Goal: Task Accomplishment & Management: Manage account settings

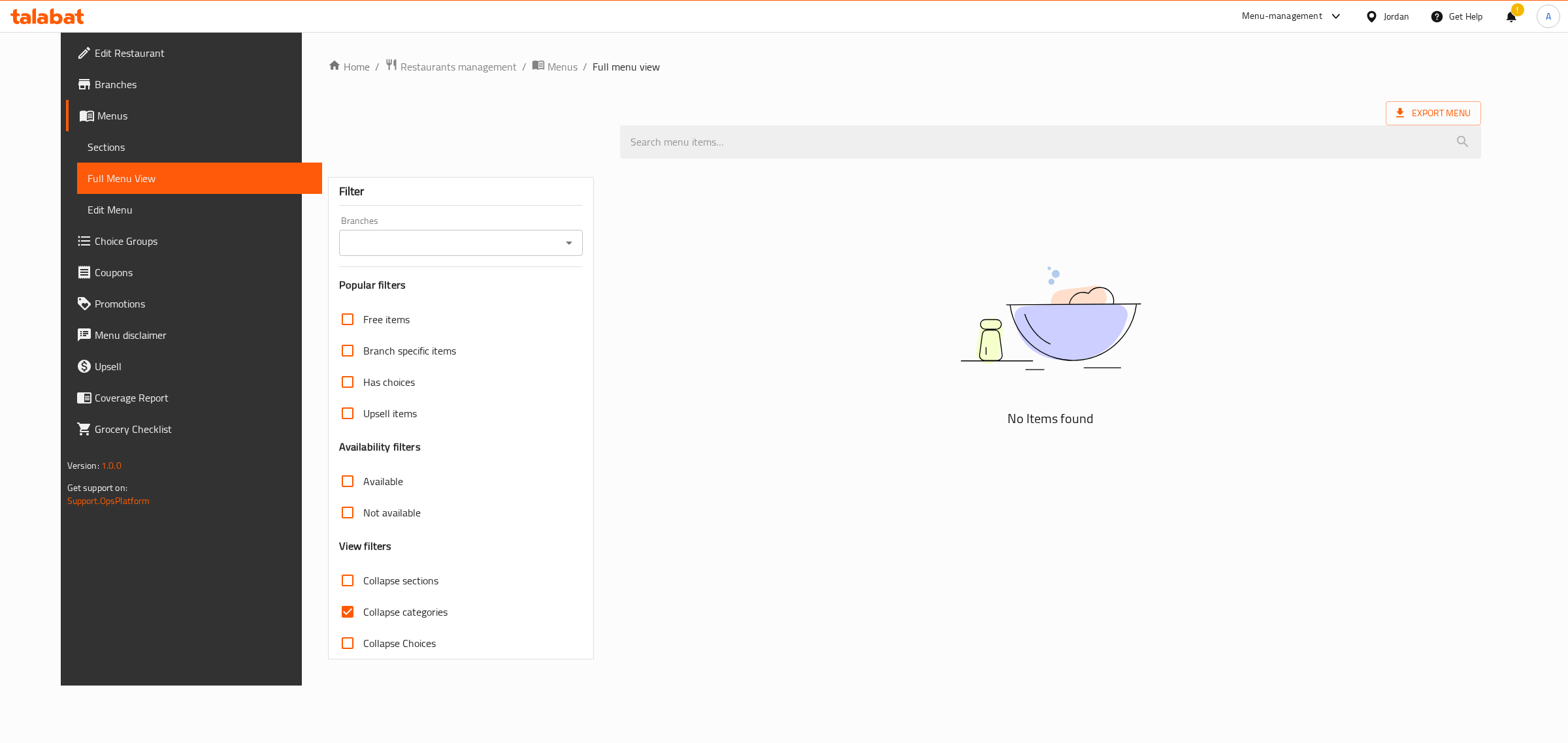
drag, startPoint x: 1301, startPoint y: 262, endPoint x: 1212, endPoint y: 265, distance: 89.1
click at [1301, 262] on div "No Items found" at bounding box center [1050, 330] width 861 height 198
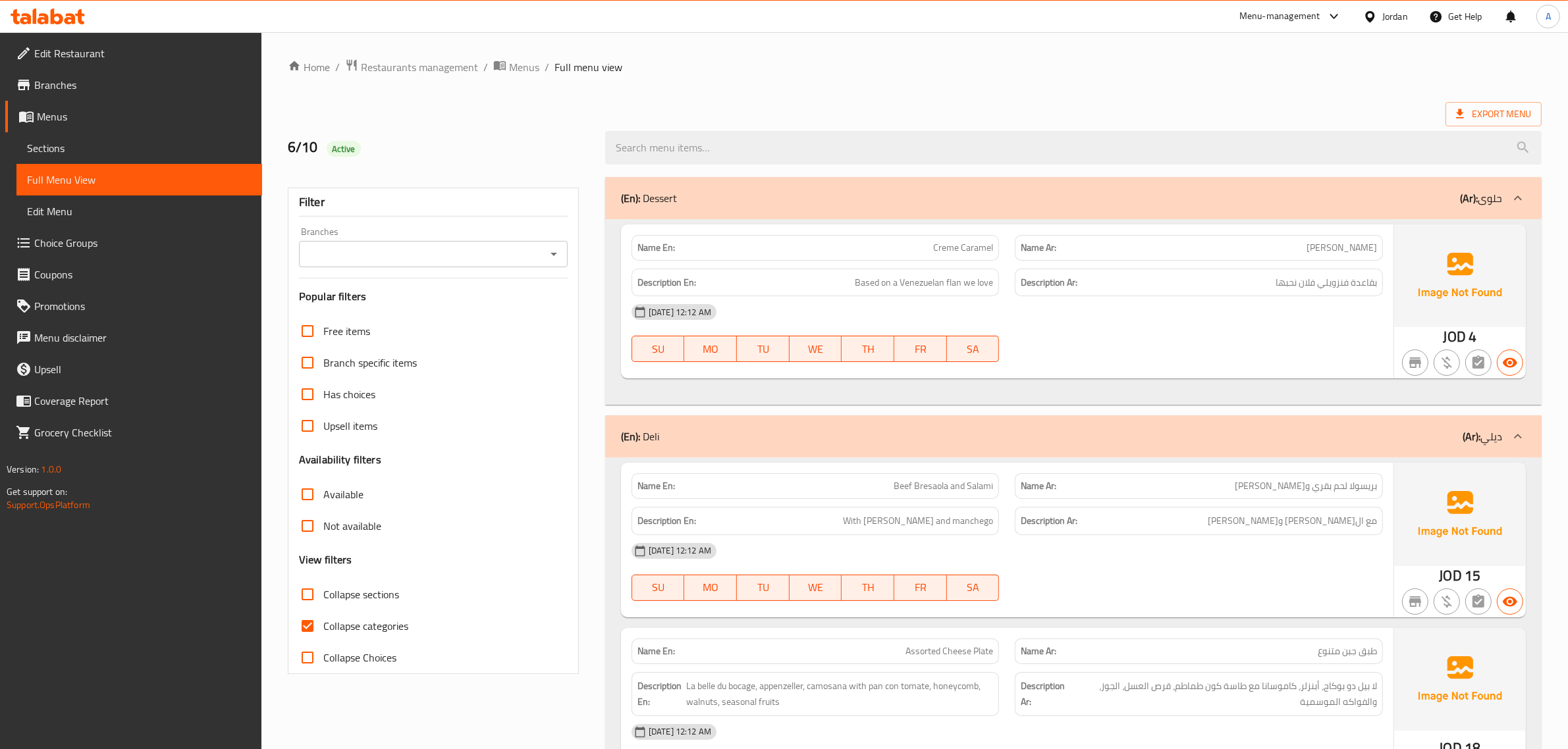
click at [72, 160] on link "Sections" at bounding box center [139, 148] width 246 height 31
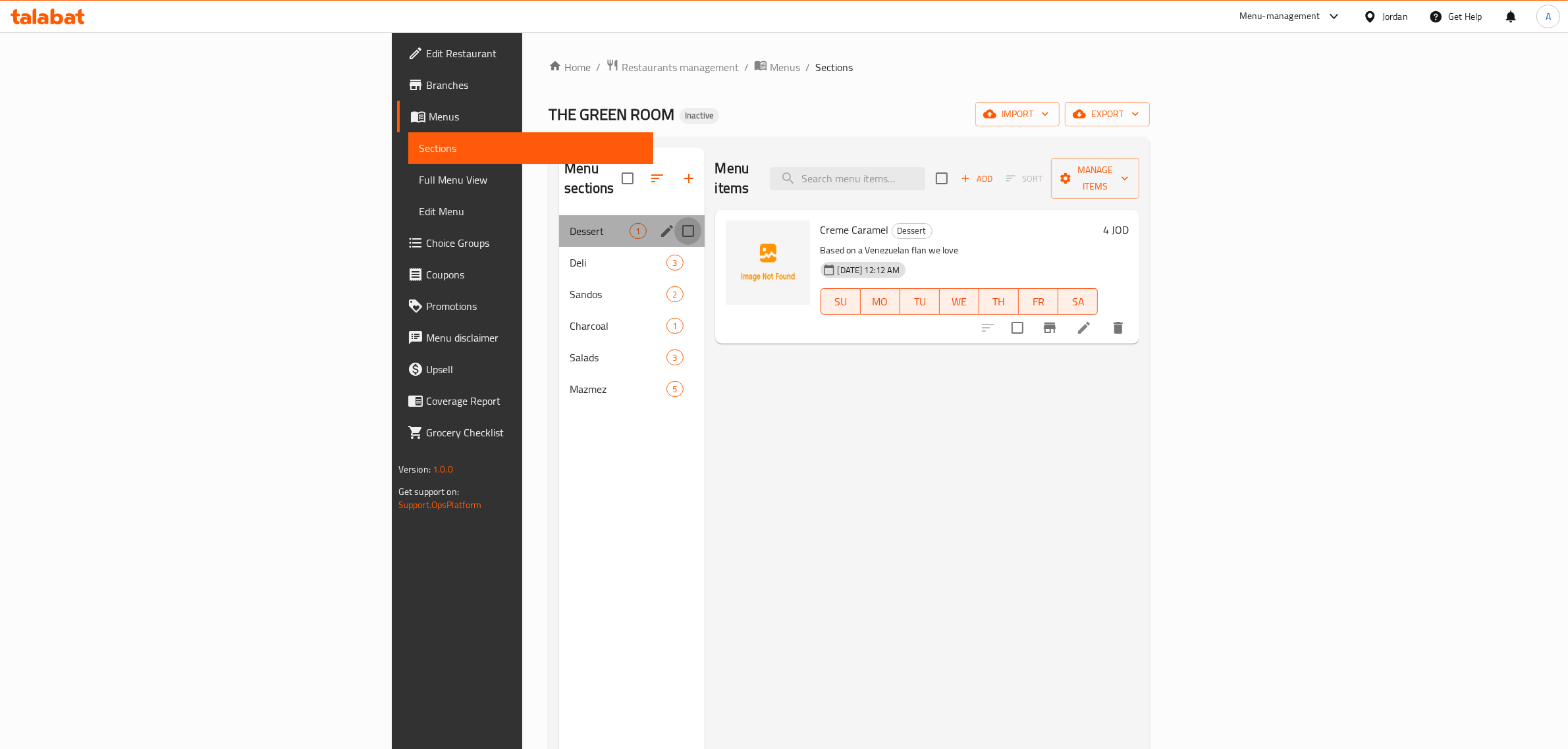
click at [674, 217] on input "Menu sections" at bounding box center [687, 231] width 28 height 28
checkbox input "true"
click at [661, 225] on icon "edit" at bounding box center [666, 231] width 11 height 11
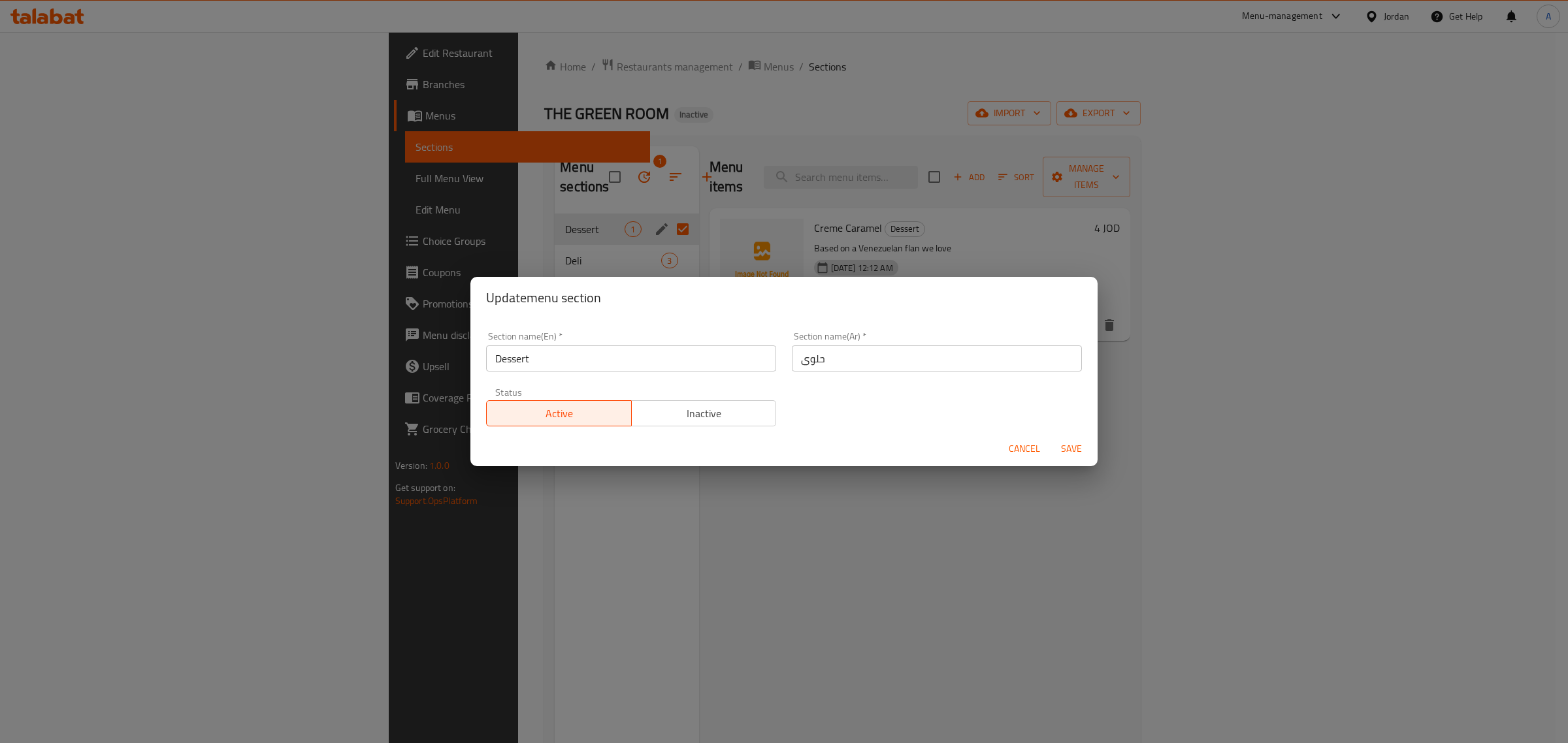
click at [564, 364] on input "Dessert" at bounding box center [631, 358] width 290 height 26
click at [681, 367] on input "Dessert" at bounding box center [631, 358] width 290 height 26
click at [1004, 442] on div "Cancel Save" at bounding box center [783, 449] width 627 height 35
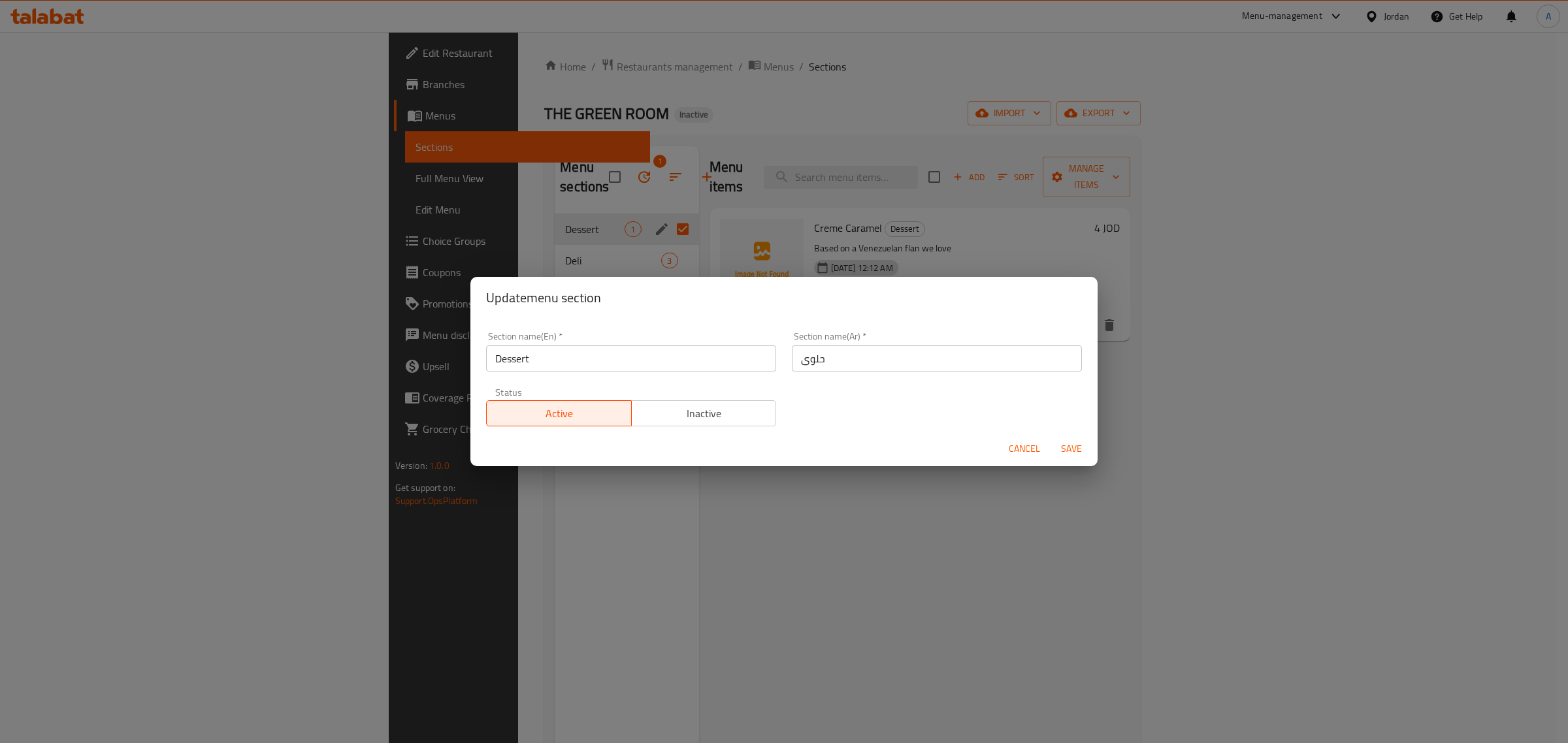
click at [1004, 442] on button "Cancel" at bounding box center [1024, 449] width 42 height 25
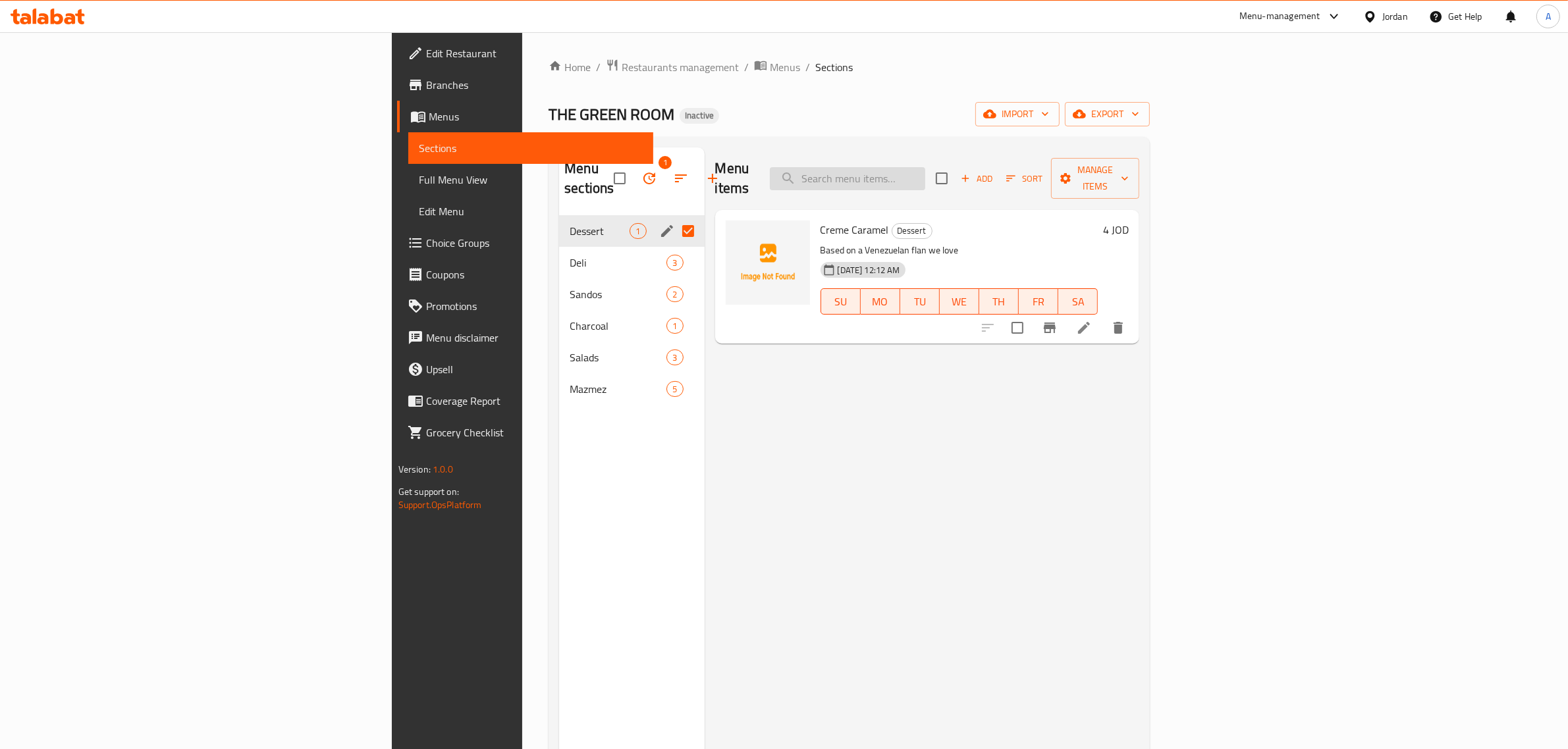
click at [925, 178] on input "search" at bounding box center [846, 178] width 155 height 23
paste input "Very Green Salad"
type input "Very Green Salad"
click at [1102, 316] on li at bounding box center [1084, 328] width 37 height 24
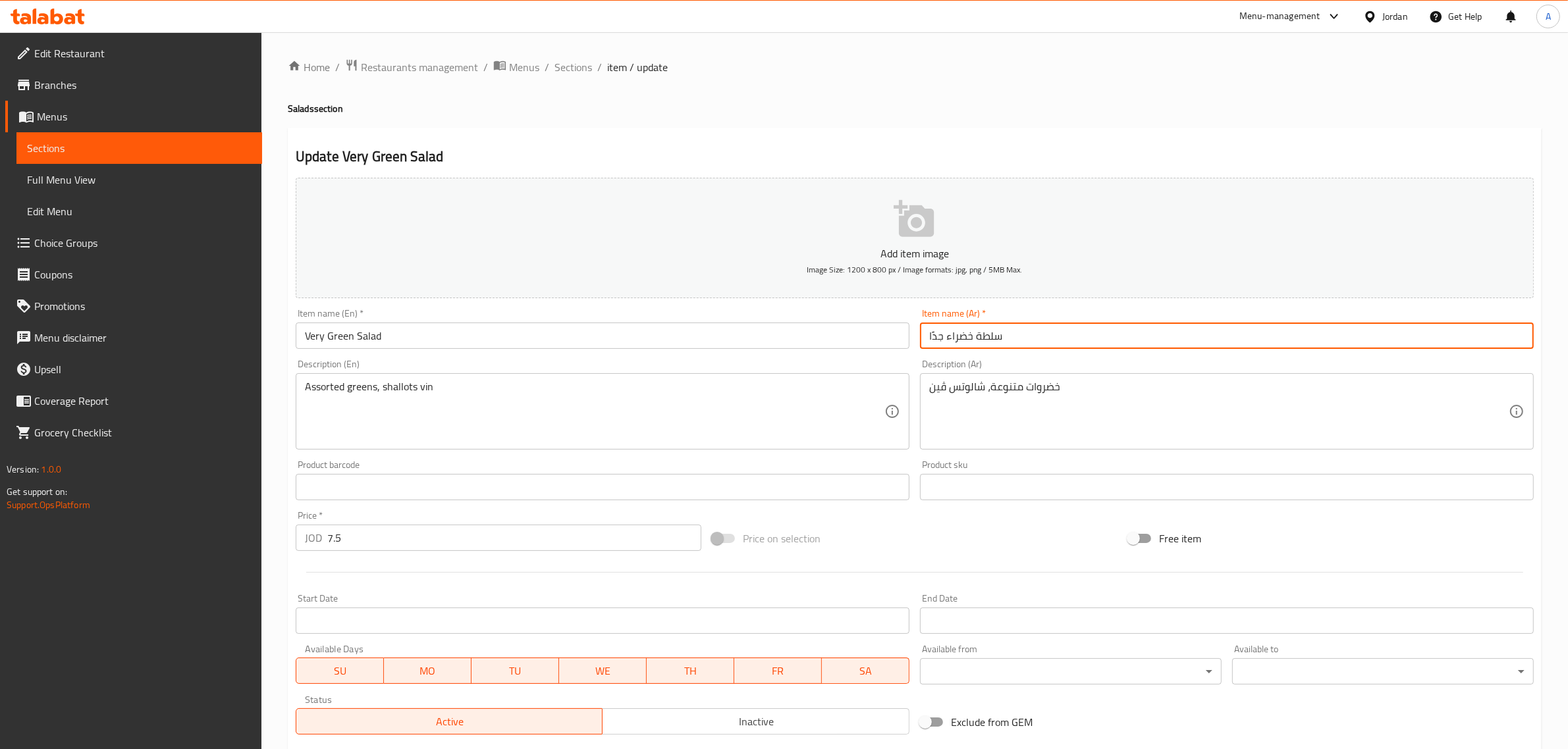
drag, startPoint x: 972, startPoint y: 346, endPoint x: 871, endPoint y: 348, distance: 101.0
click at [871, 348] on div "Add item image Image Size: 1200 x 800 px / Image formats: jpg, png / 5MB Max. I…" at bounding box center [915, 455] width 1249 height 567
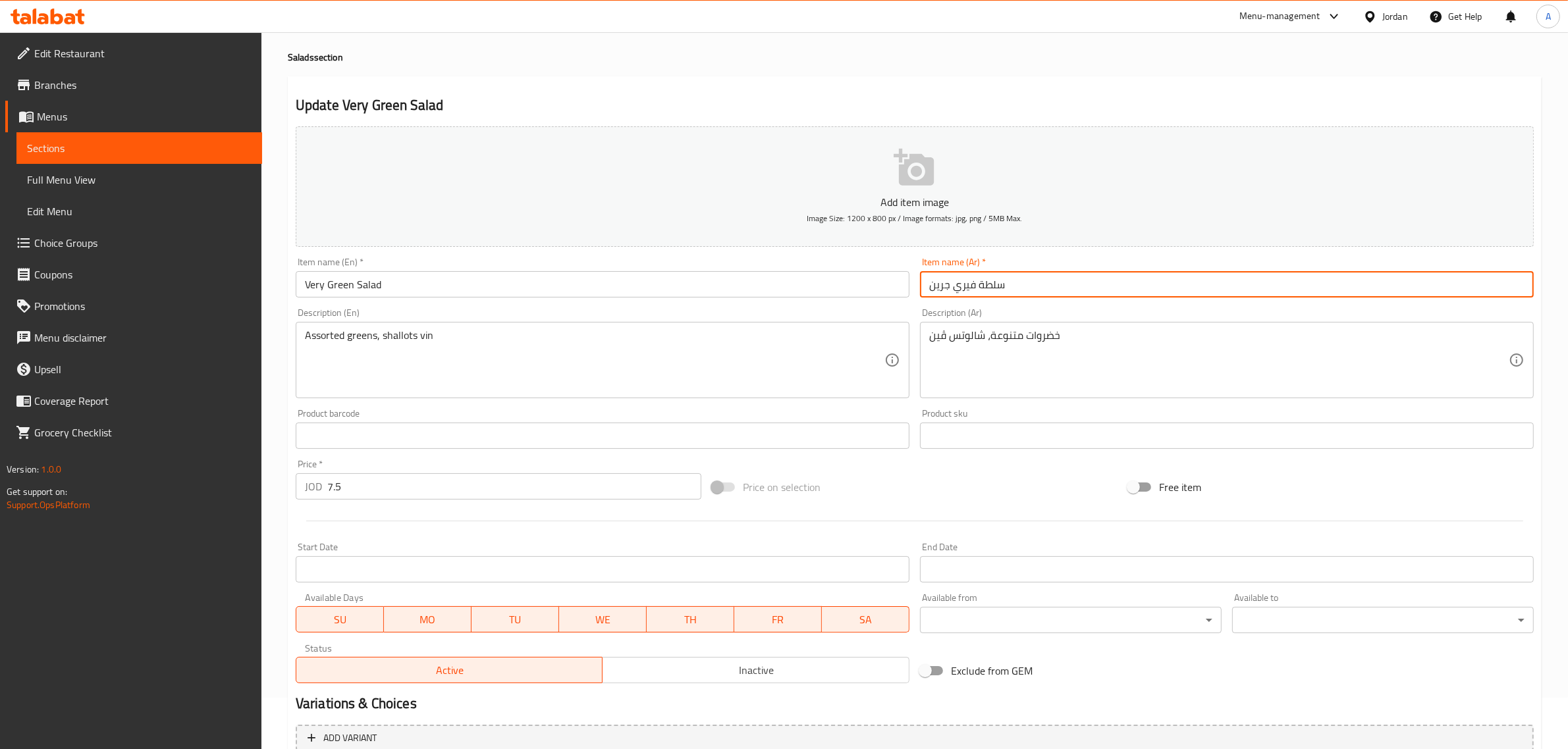
scroll to position [125, 0]
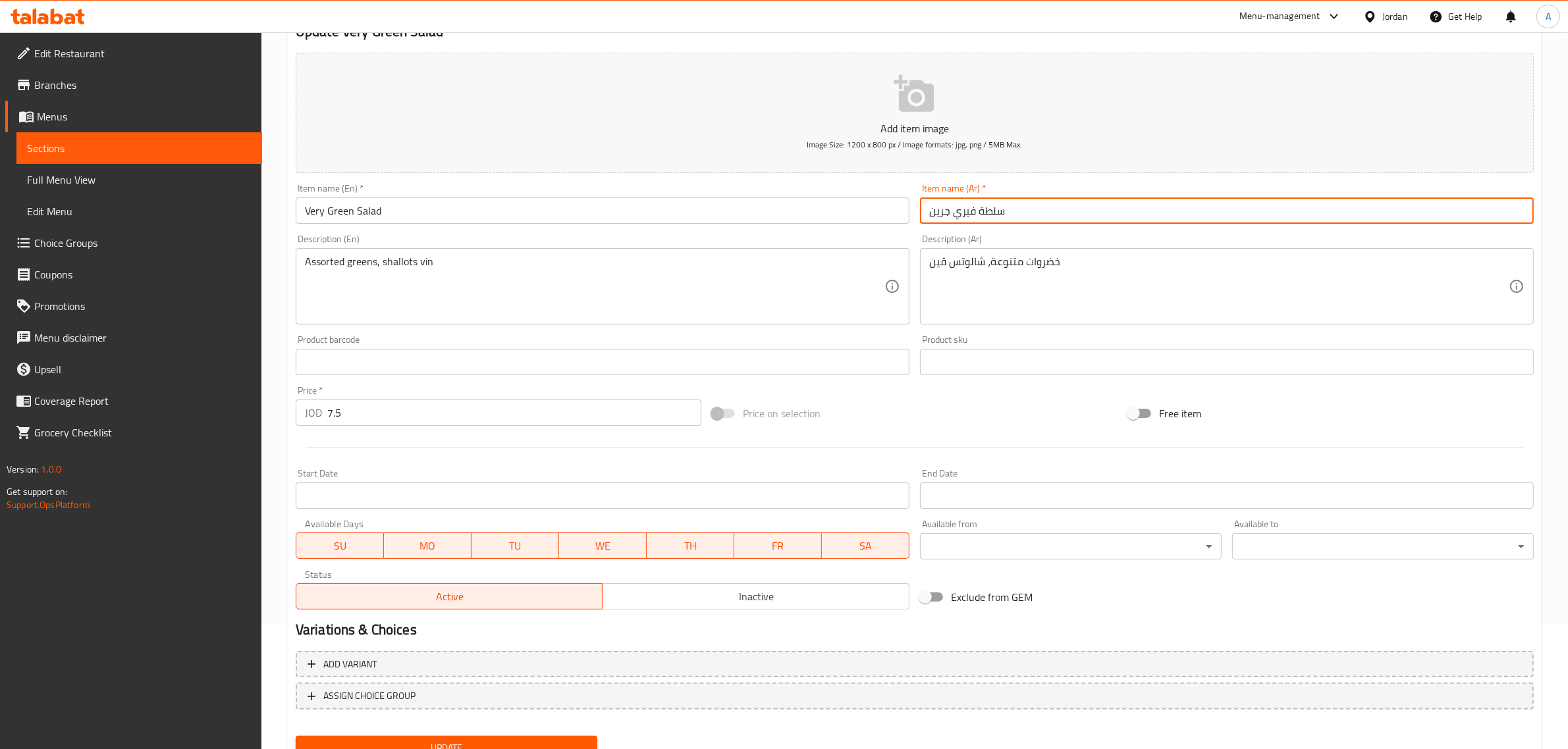
type input "سلطة فيري جرين"
click at [471, 736] on button "Update" at bounding box center [446, 748] width 301 height 25
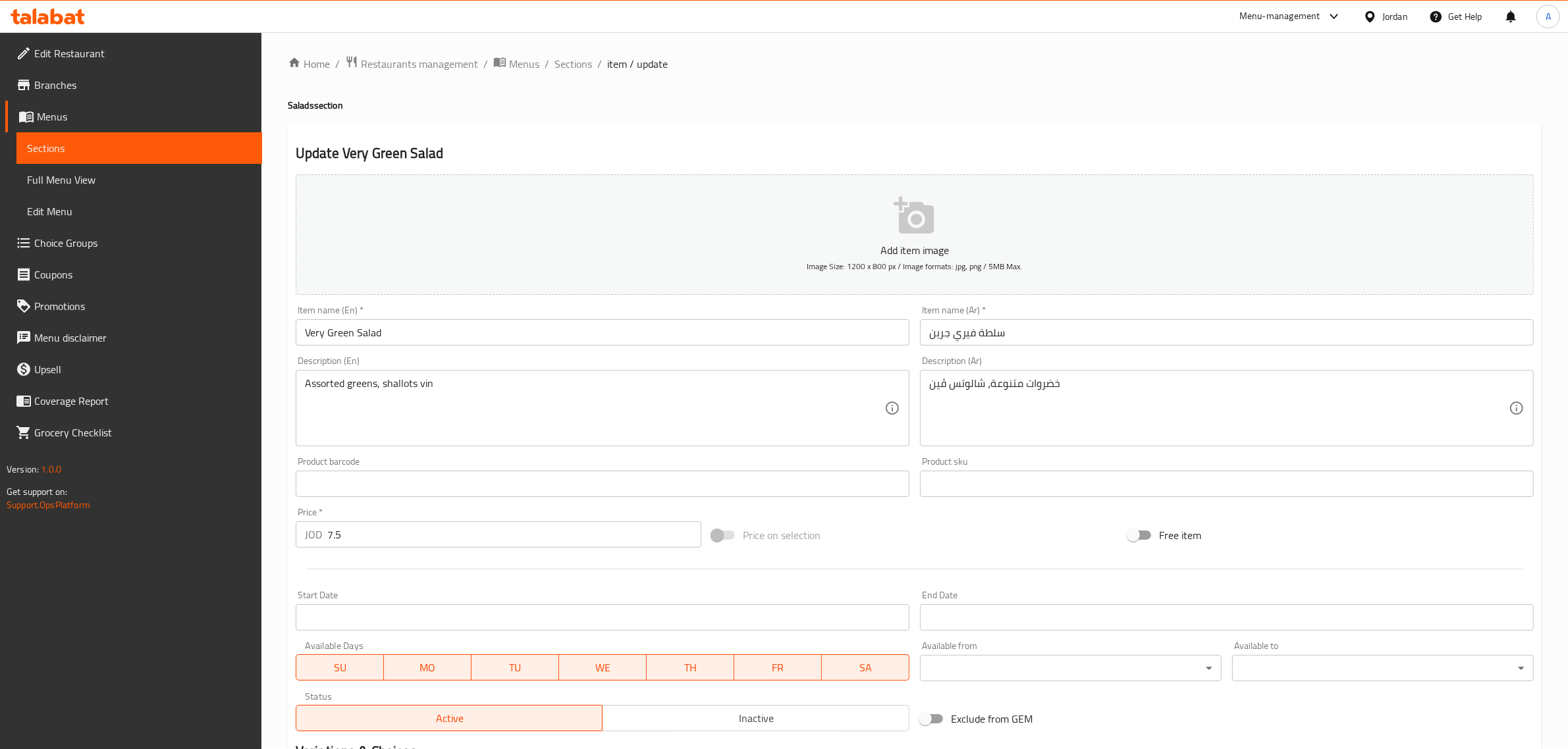
scroll to position [0, 0]
click at [588, 61] on span "Sections" at bounding box center [573, 67] width 37 height 16
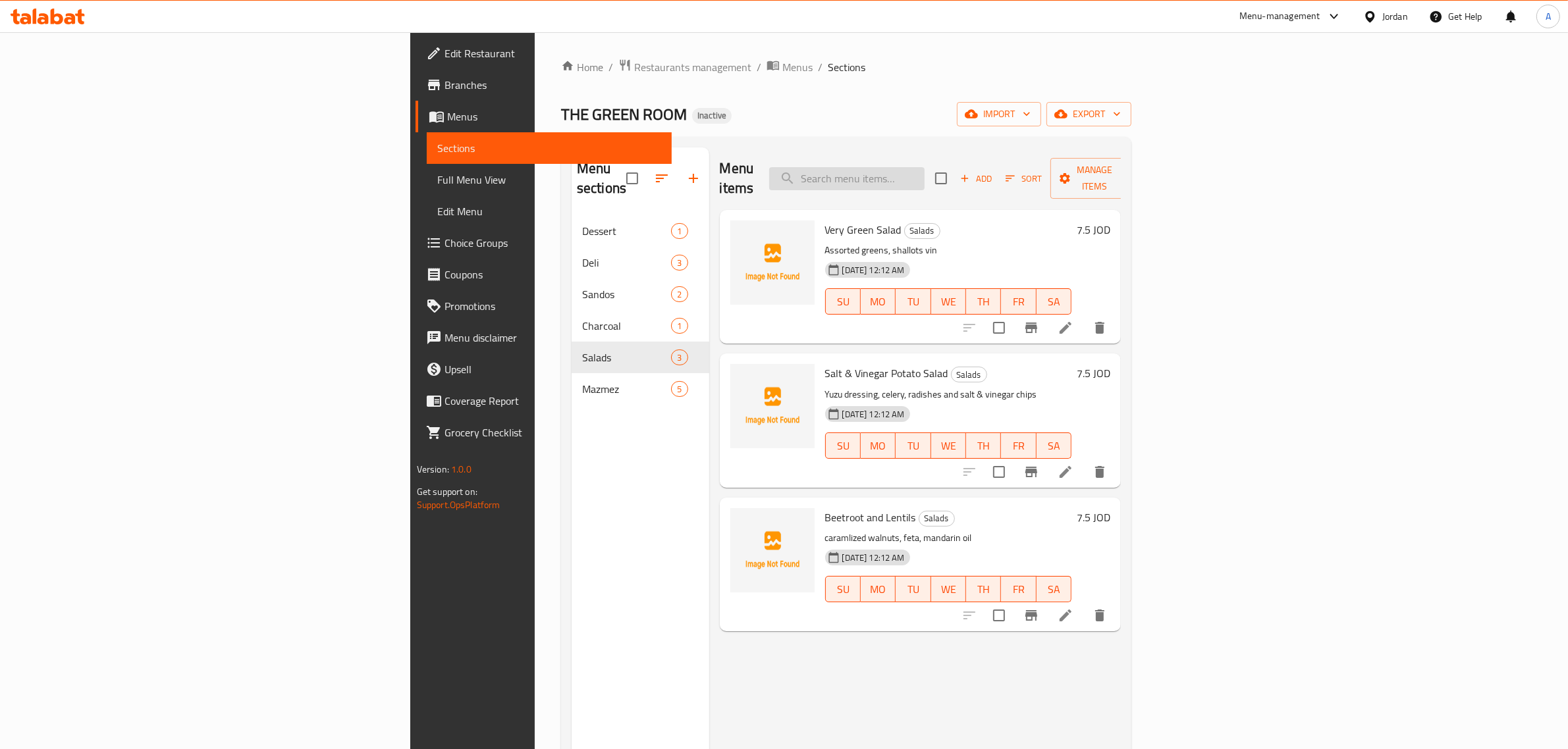
click at [925, 177] on input "search" at bounding box center [846, 178] width 155 height 23
paste input "Salt & Vinegar Potato Salad"
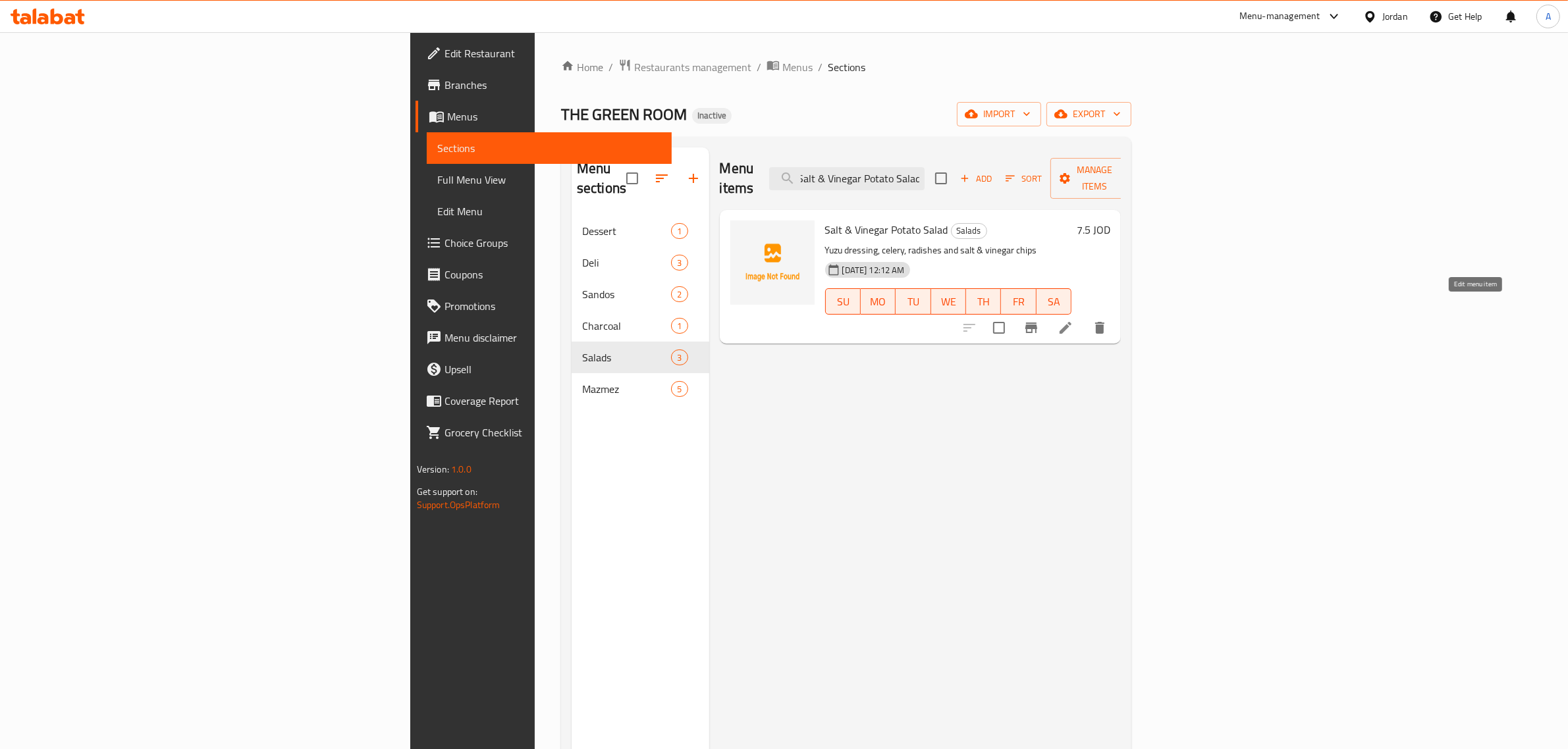
type input "Salt & Vinegar Potato Salad"
click at [1073, 320] on icon at bounding box center [1065, 328] width 16 height 16
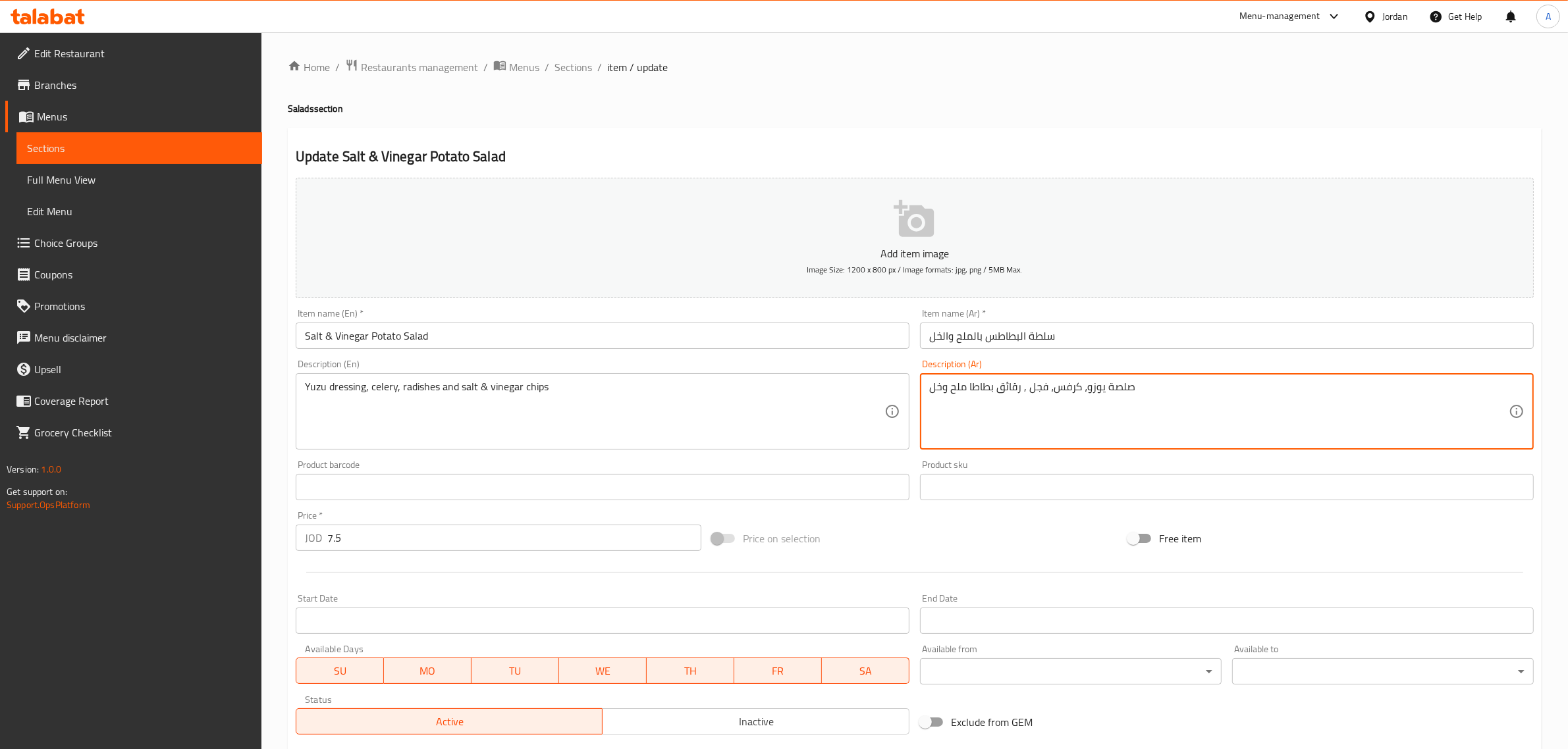
click at [980, 387] on textarea "صلصة يوزو، كرفس، فجل , رقائق بطاطا ملح وخل" at bounding box center [1219, 412] width 580 height 63
click at [1235, 389] on textarea "صلصة يوزو، [PERSON_NAME]، فجل , شيبس ملح وخل" at bounding box center [1219, 412] width 580 height 63
type textarea "صلصة يوزو، [PERSON_NAME]، فجل , شيبس ملح وخل"
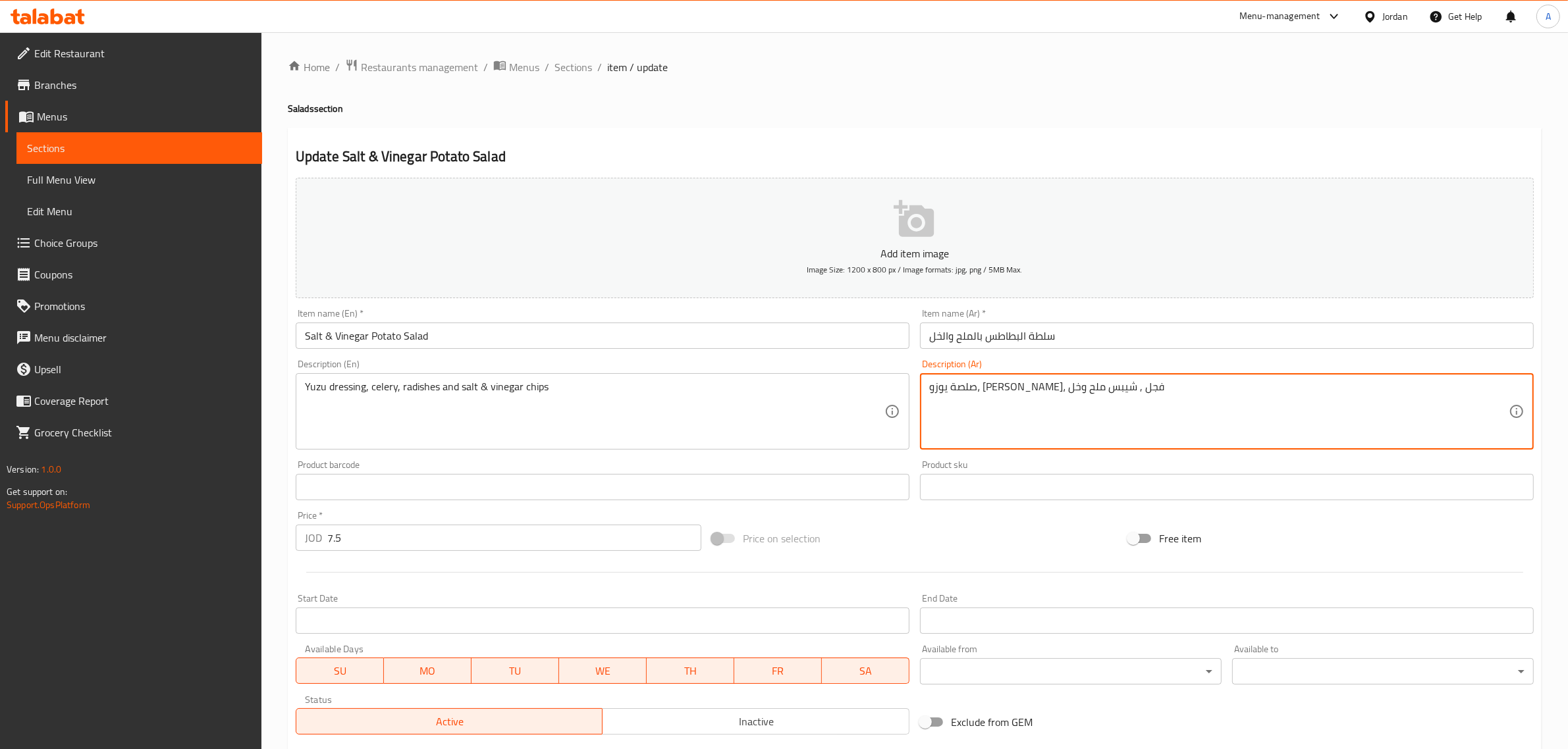
scroll to position [131, 0]
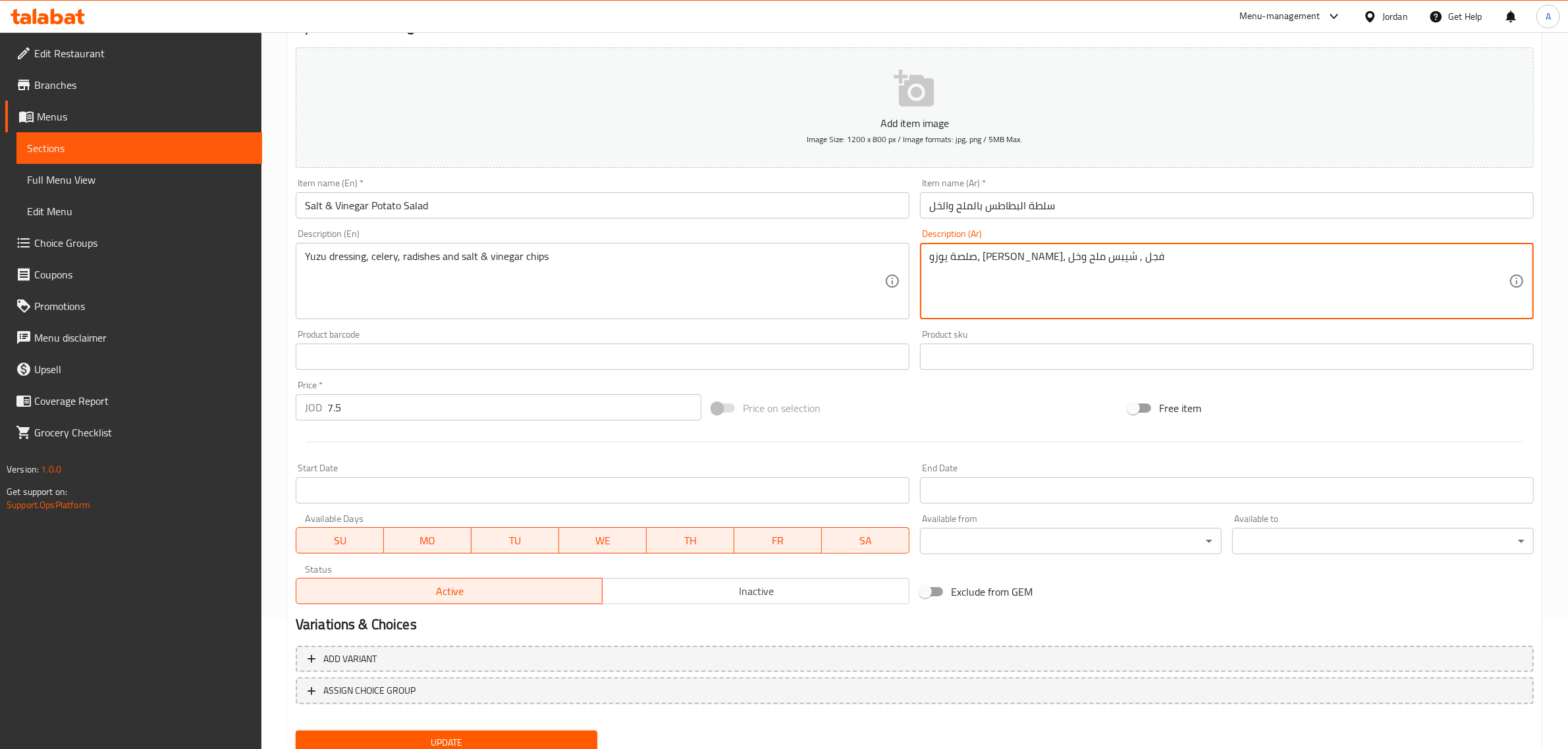
click at [482, 735] on span "Update" at bounding box center [446, 742] width 280 height 16
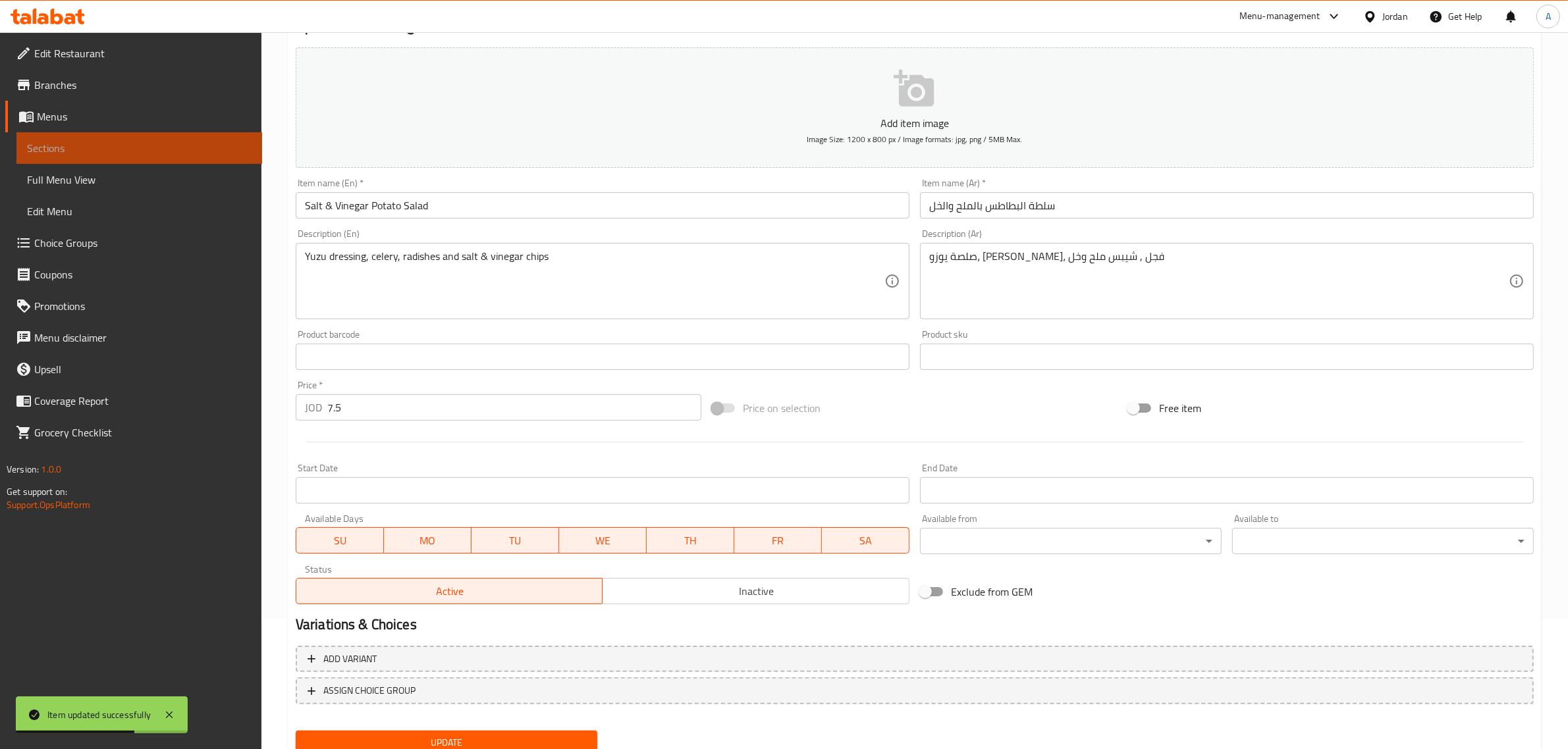
click at [65, 142] on span "Sections" at bounding box center [139, 148] width 225 height 16
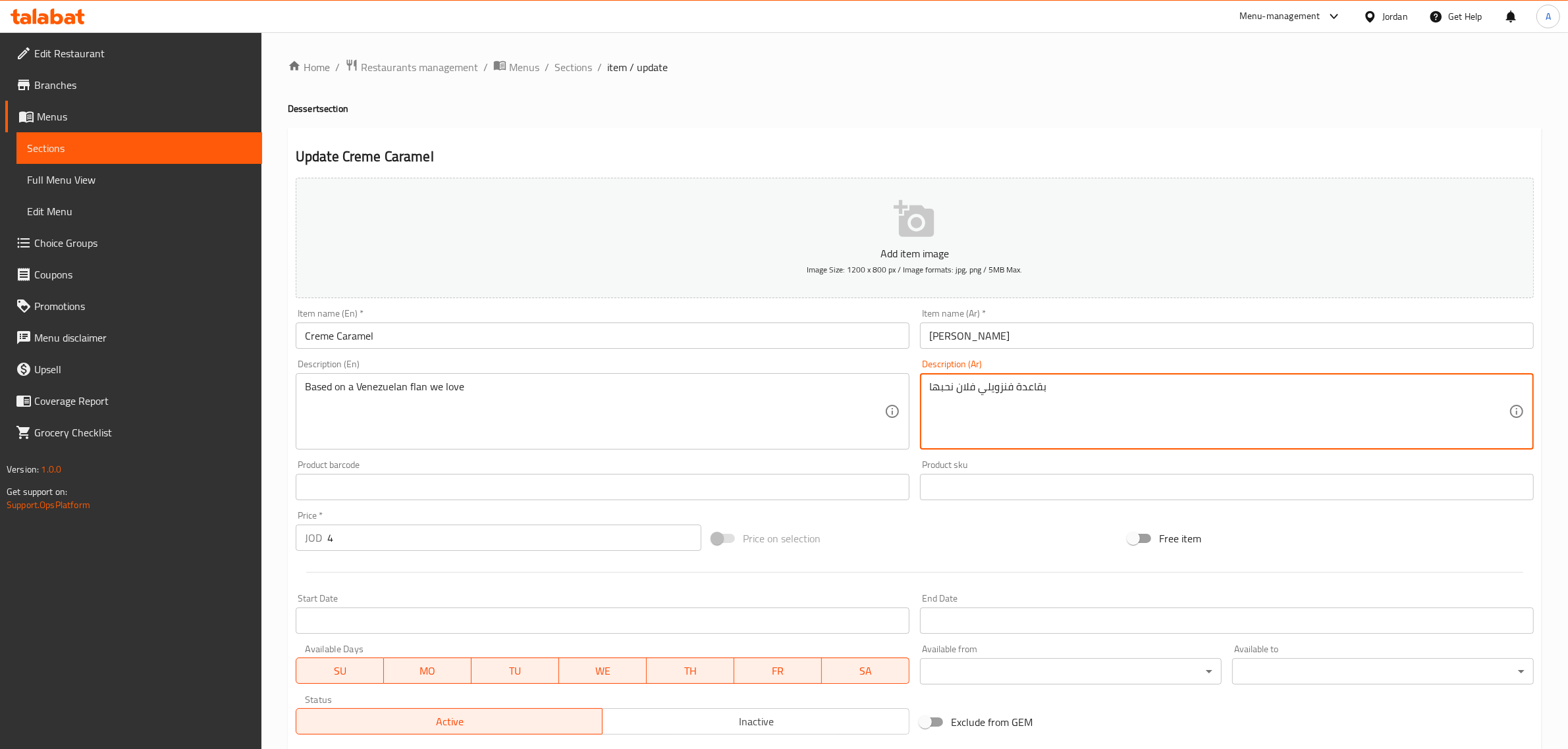
click at [1061, 385] on textarea "بقاعدة فنزويلي فلان نحبها" at bounding box center [1219, 412] width 580 height 63
paste textarea "ستنادًا إلى فطيرة فنزويلية"
type textarea "استنادًا إلى فطيرة فنزويلية"
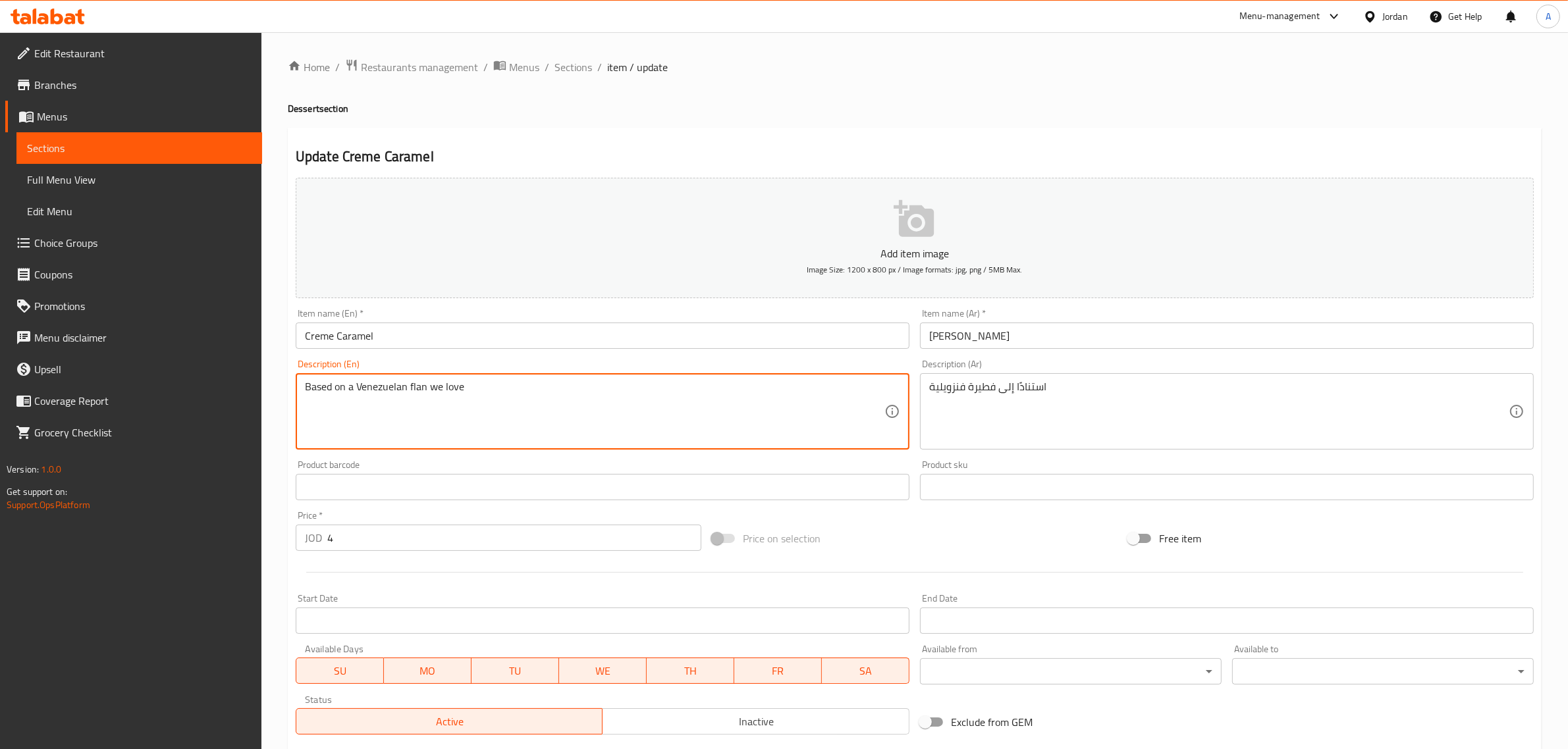
drag, startPoint x: 489, startPoint y: 402, endPoint x: 427, endPoint y: 389, distance: 63.3
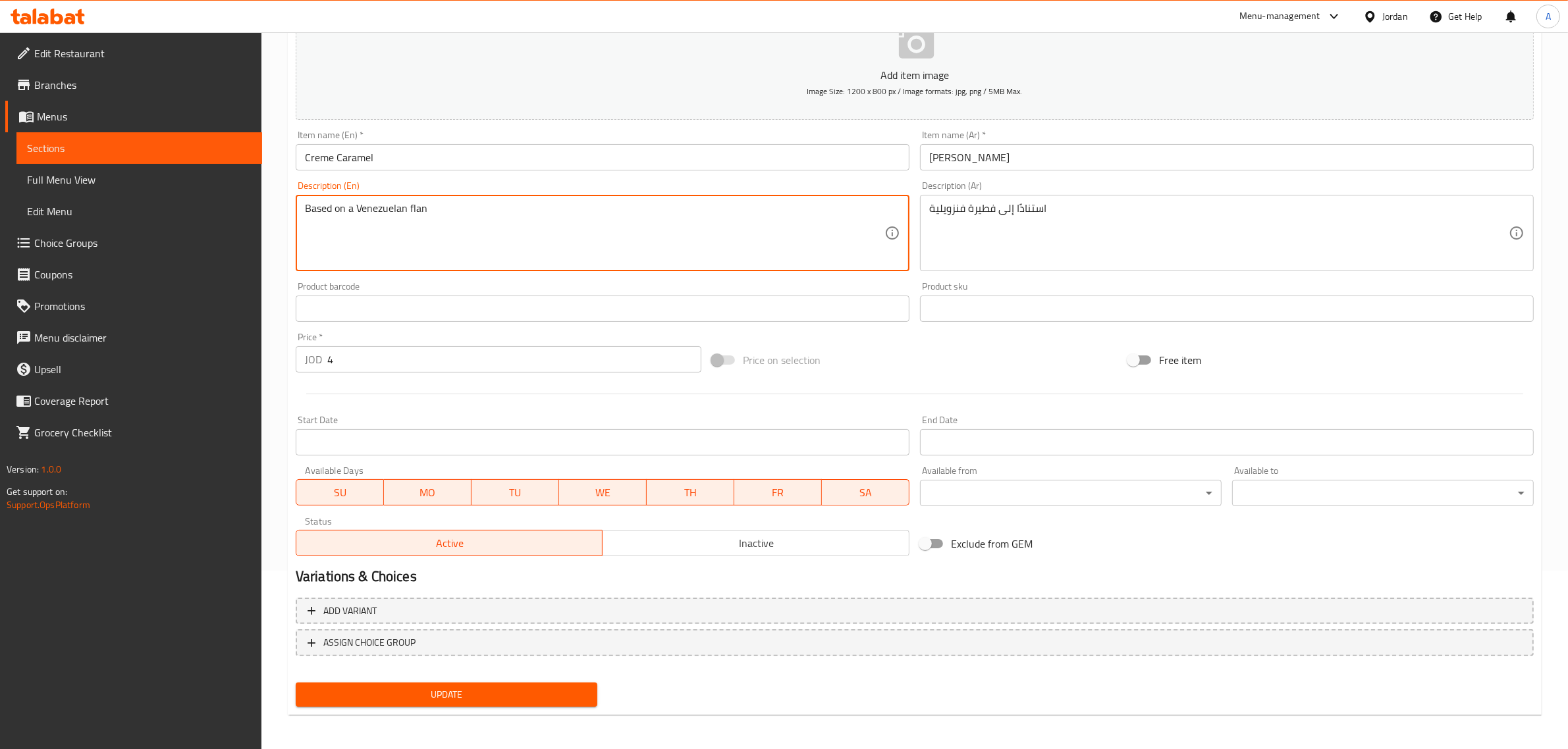
type textarea "Based on a Venezuelan flan"
click at [463, 686] on span "Update" at bounding box center [446, 694] width 280 height 16
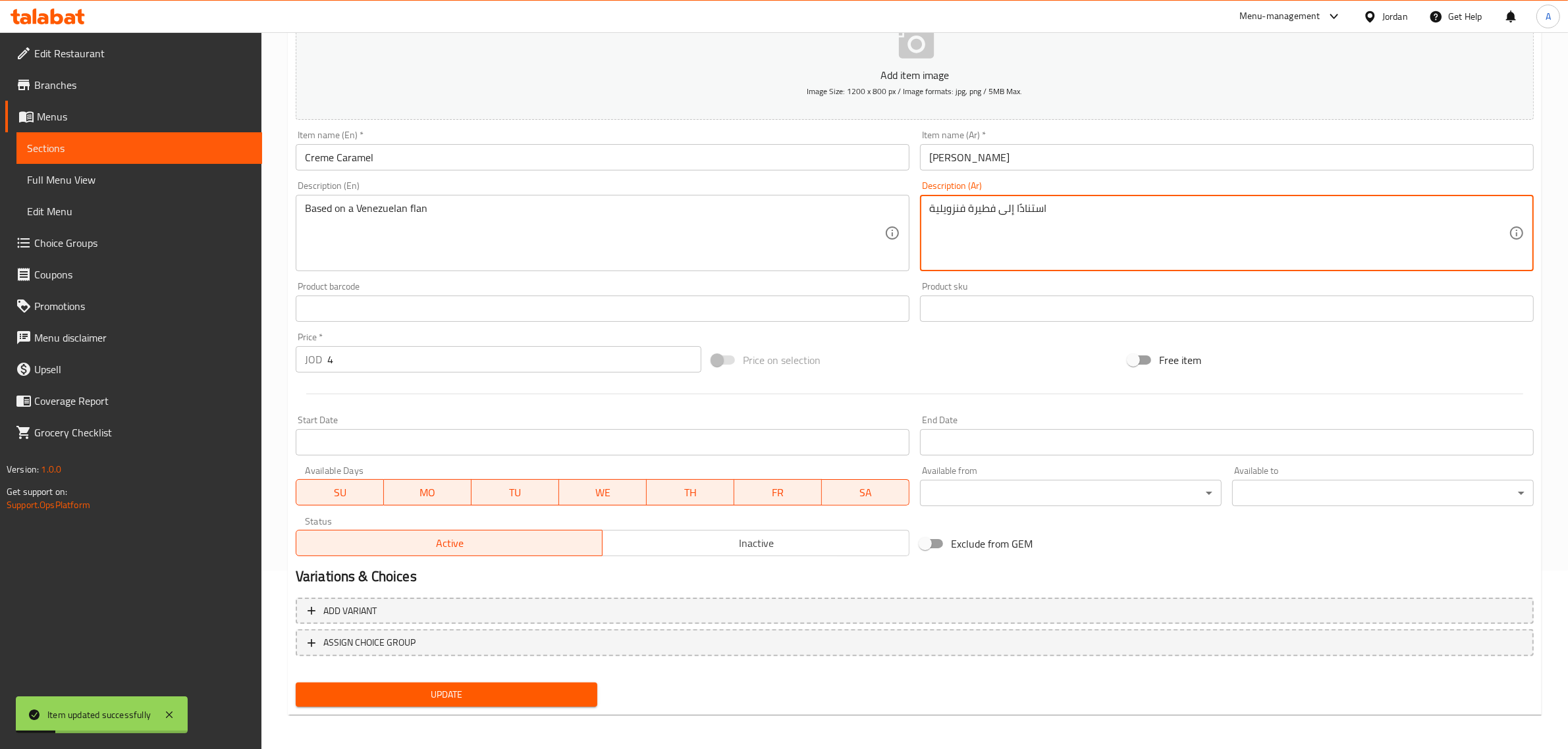
click at [985, 213] on textarea "استنادًا إلى فطيرة فنزويلية" at bounding box center [1219, 233] width 580 height 63
paste textarea "لان"
drag, startPoint x: 933, startPoint y: 208, endPoint x: 924, endPoint y: 210, distance: 9.2
click at [924, 210] on div "استنادًا إلى فلان فنزويلية Description (Ar)" at bounding box center [1227, 233] width 614 height 76
type textarea "استنادًا إلى فلان فنزويلي"
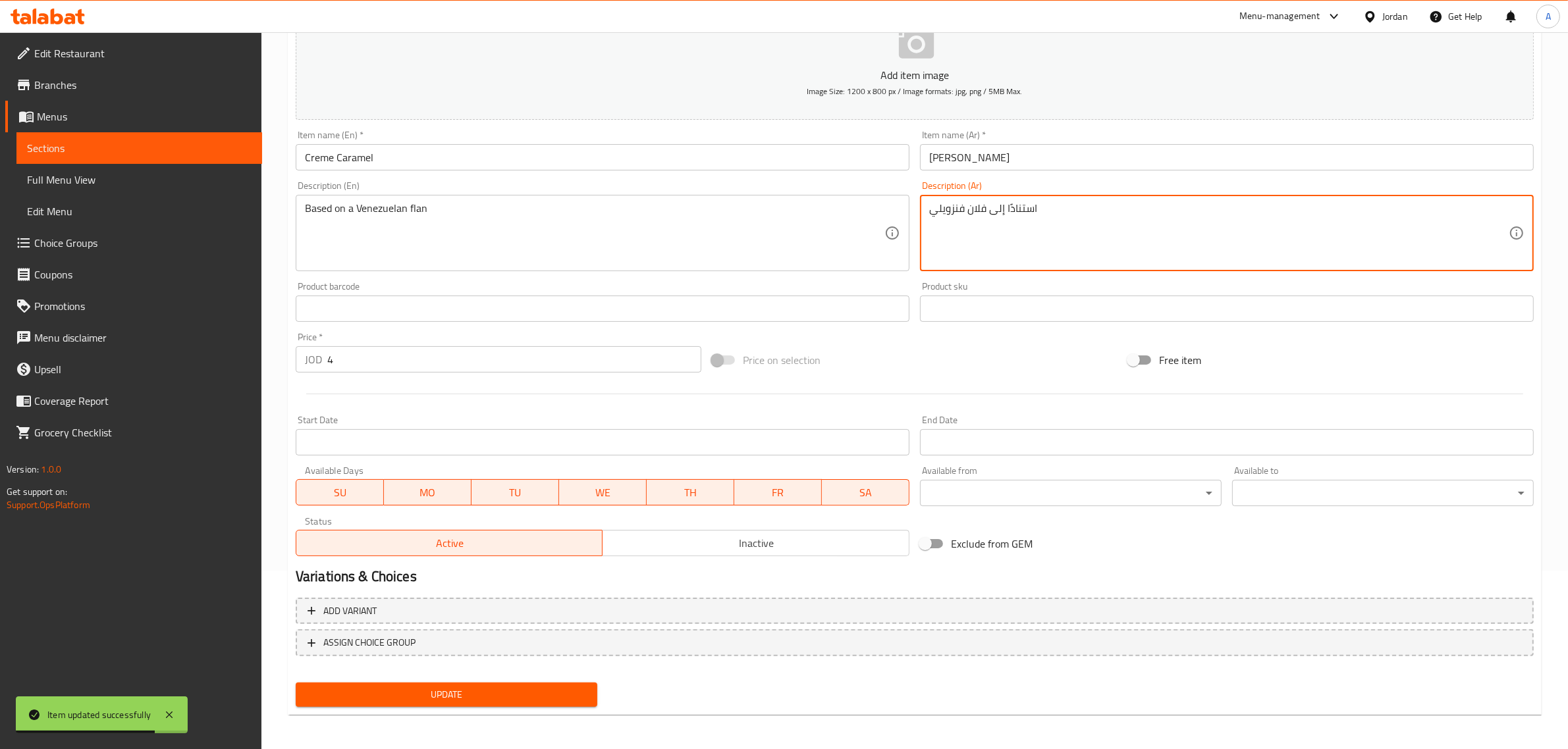
click at [524, 686] on span "Update" at bounding box center [446, 694] width 280 height 16
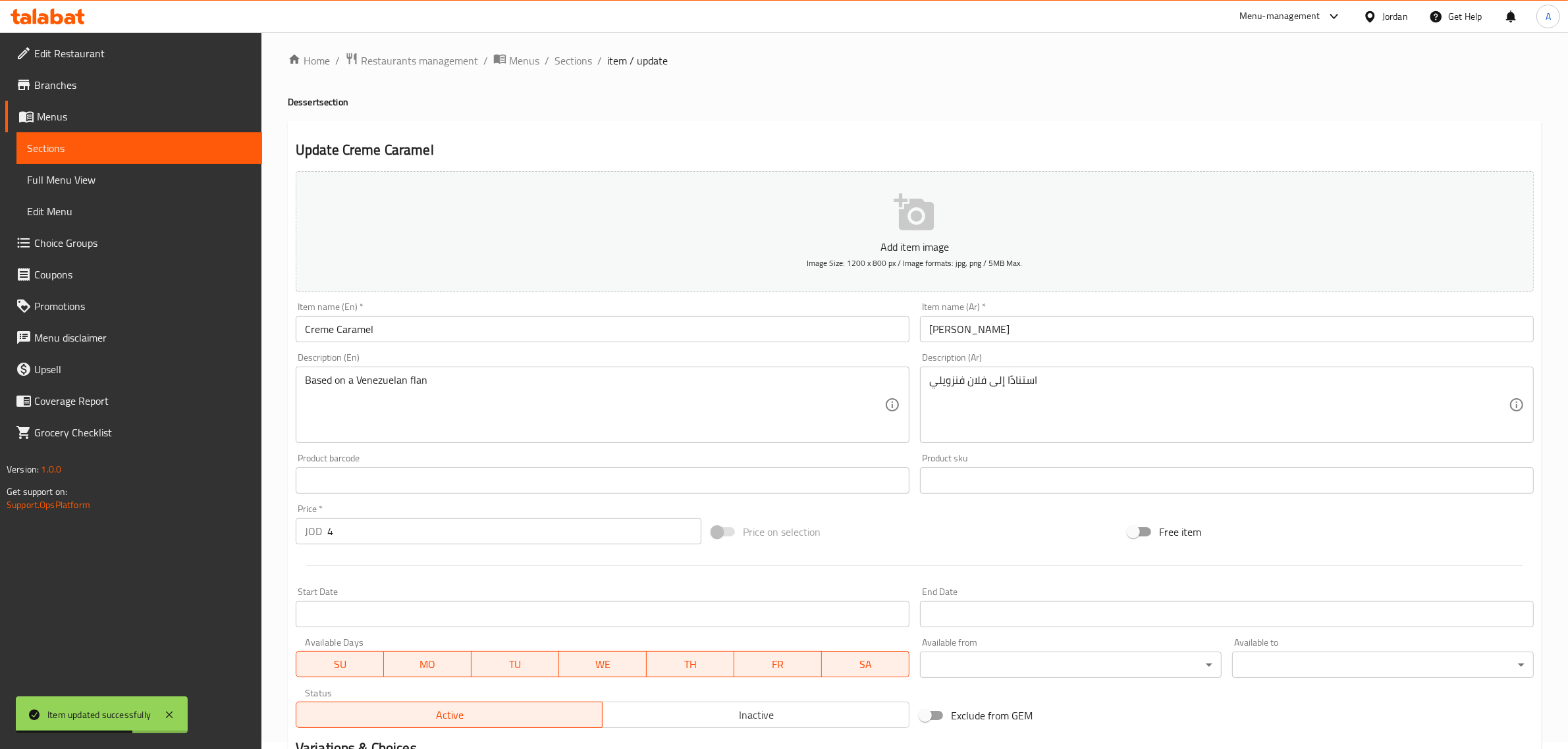
scroll to position [0, 0]
click at [574, 68] on span "Sections" at bounding box center [573, 67] width 37 height 16
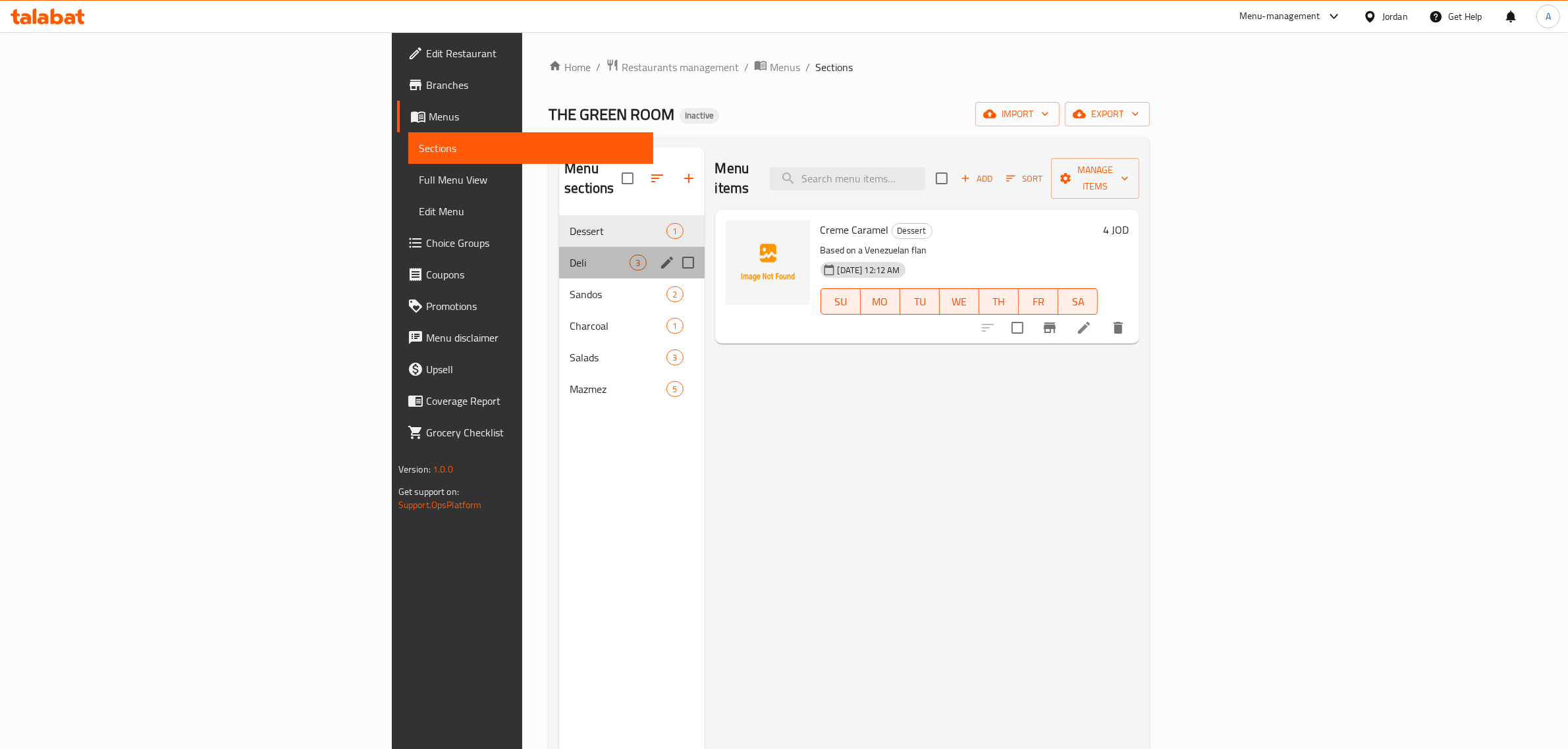
click at [559, 255] on div "Deli 3" at bounding box center [631, 262] width 145 height 31
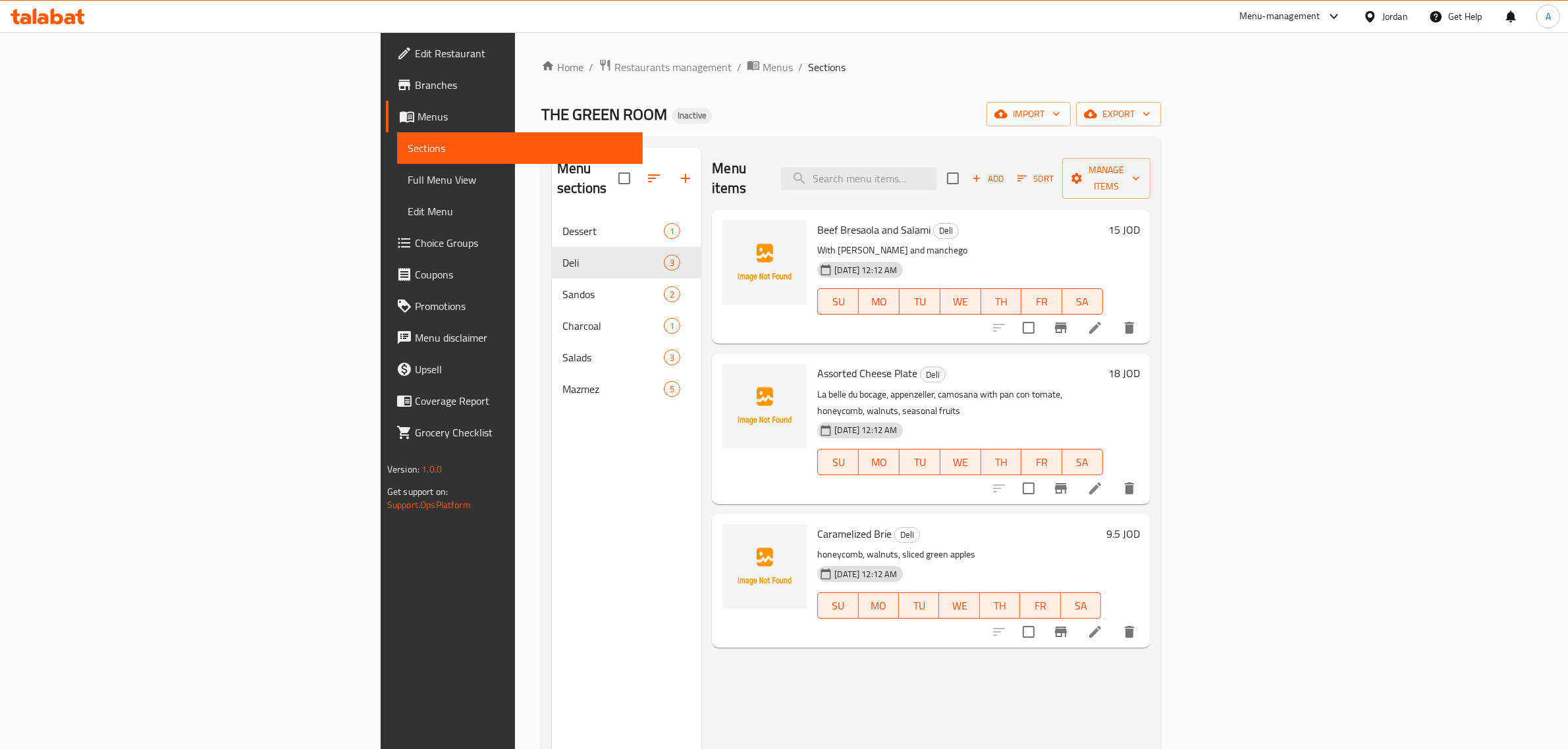
click at [1113, 476] on li at bounding box center [1094, 488] width 37 height 24
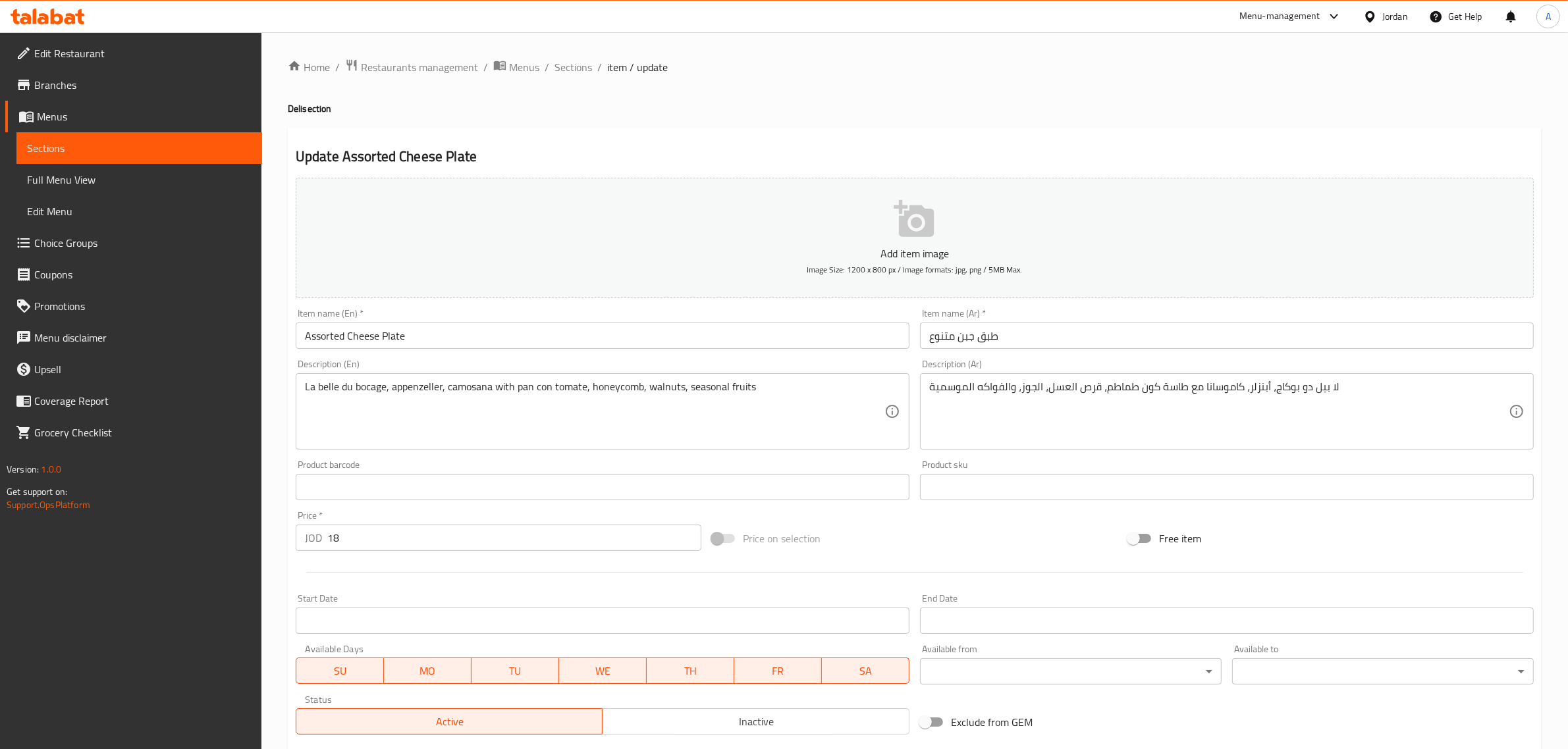
click at [1169, 385] on textarea "لا بيل دو بوكاج، أبنزلر، كاموسانا مع طاسة كون طماطم، قرص العسل، الجوز، والفواكه…" at bounding box center [1219, 412] width 580 height 63
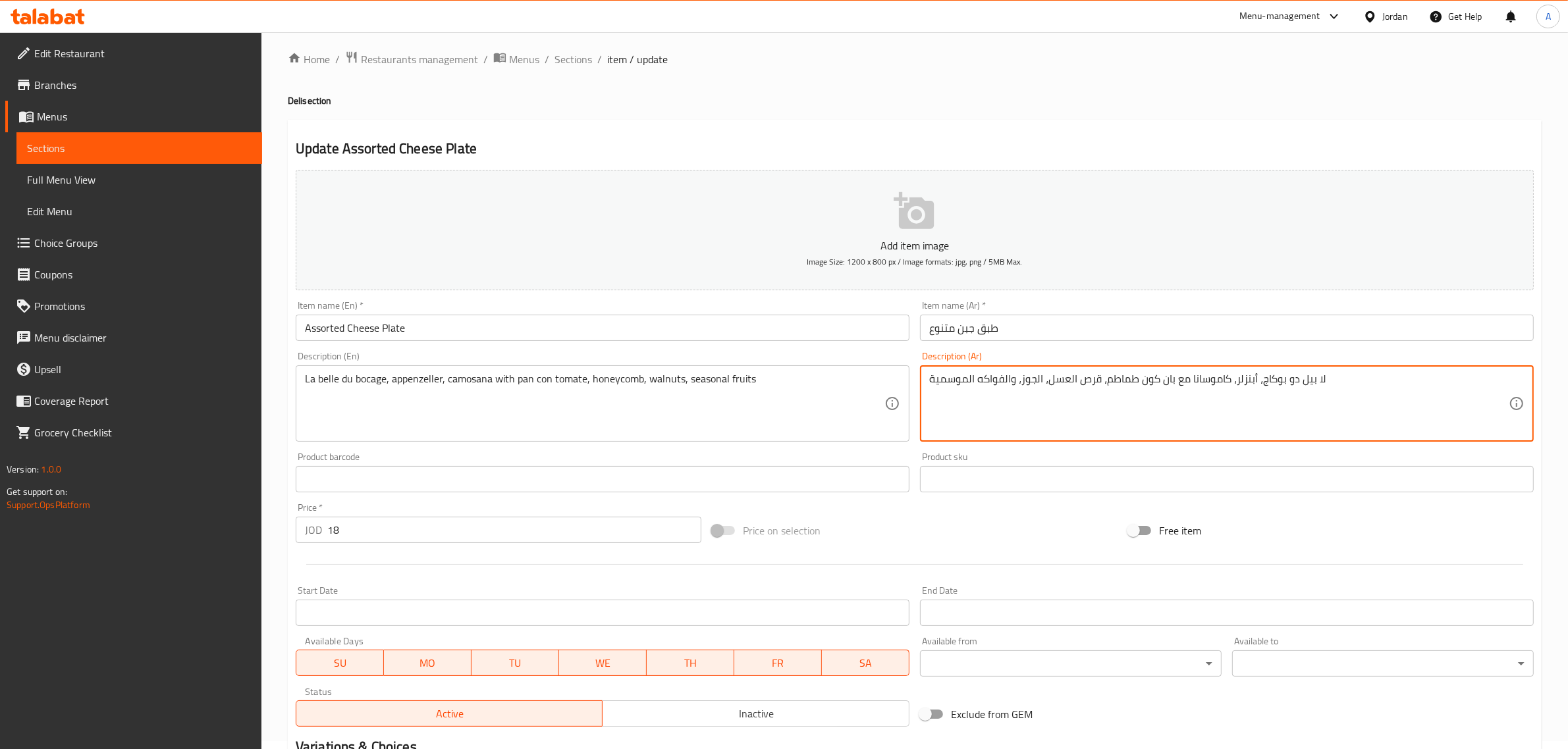
scroll to position [38, 0]
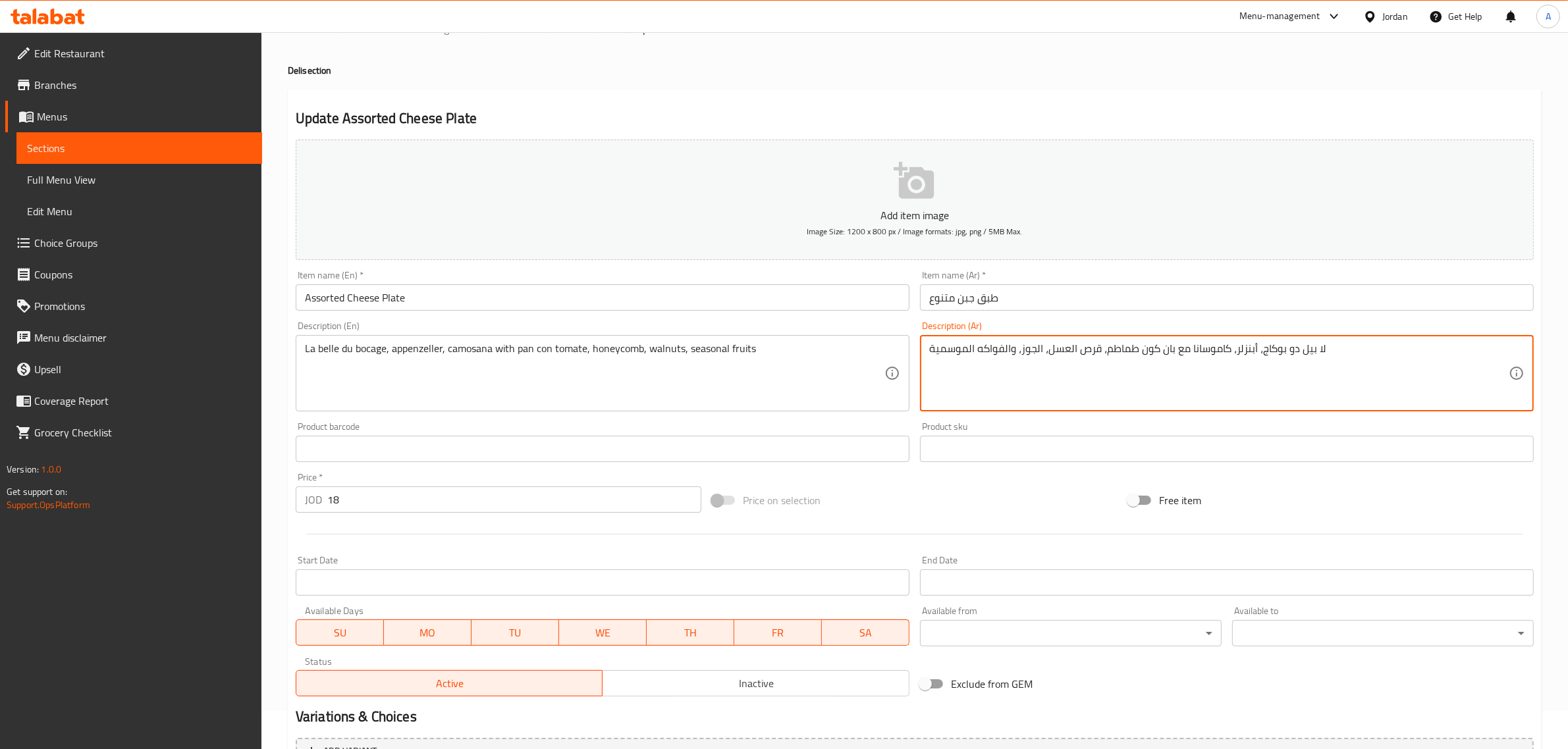
type textarea "لا بيل دو بوكاج، أبنزلر، كاموسانا مع بان كون طماطم، قرص العسل، الجوز، والفواكه …"
click at [617, 363] on textarea "La belle du bocage, appenzeller, camosana with pan con tomate, honeycomb, walnu…" at bounding box center [595, 374] width 580 height 63
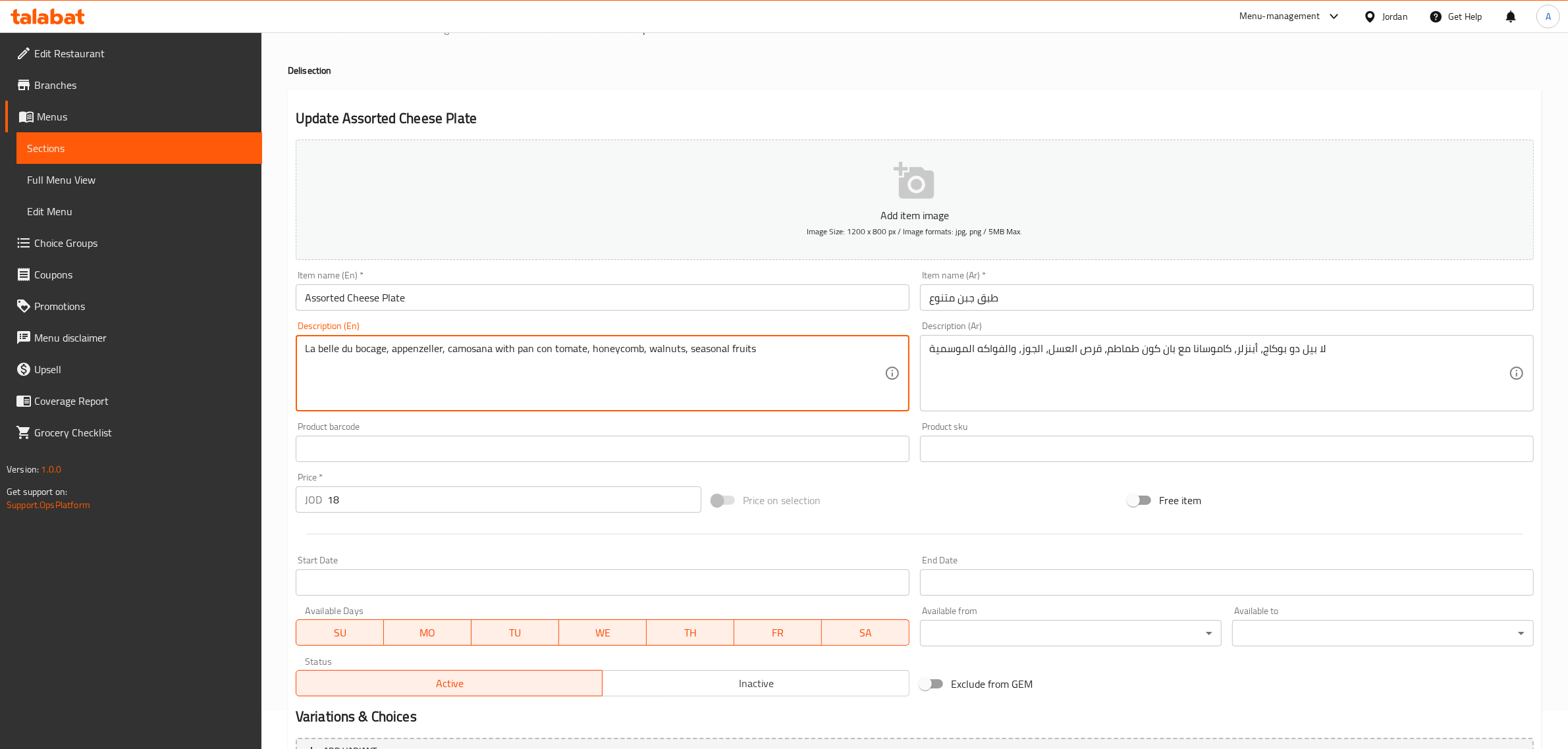
click at [617, 363] on textarea "La belle du bocage, appenzeller, camosana with pan con tomate, honeycomb, walnu…" at bounding box center [595, 374] width 580 height 63
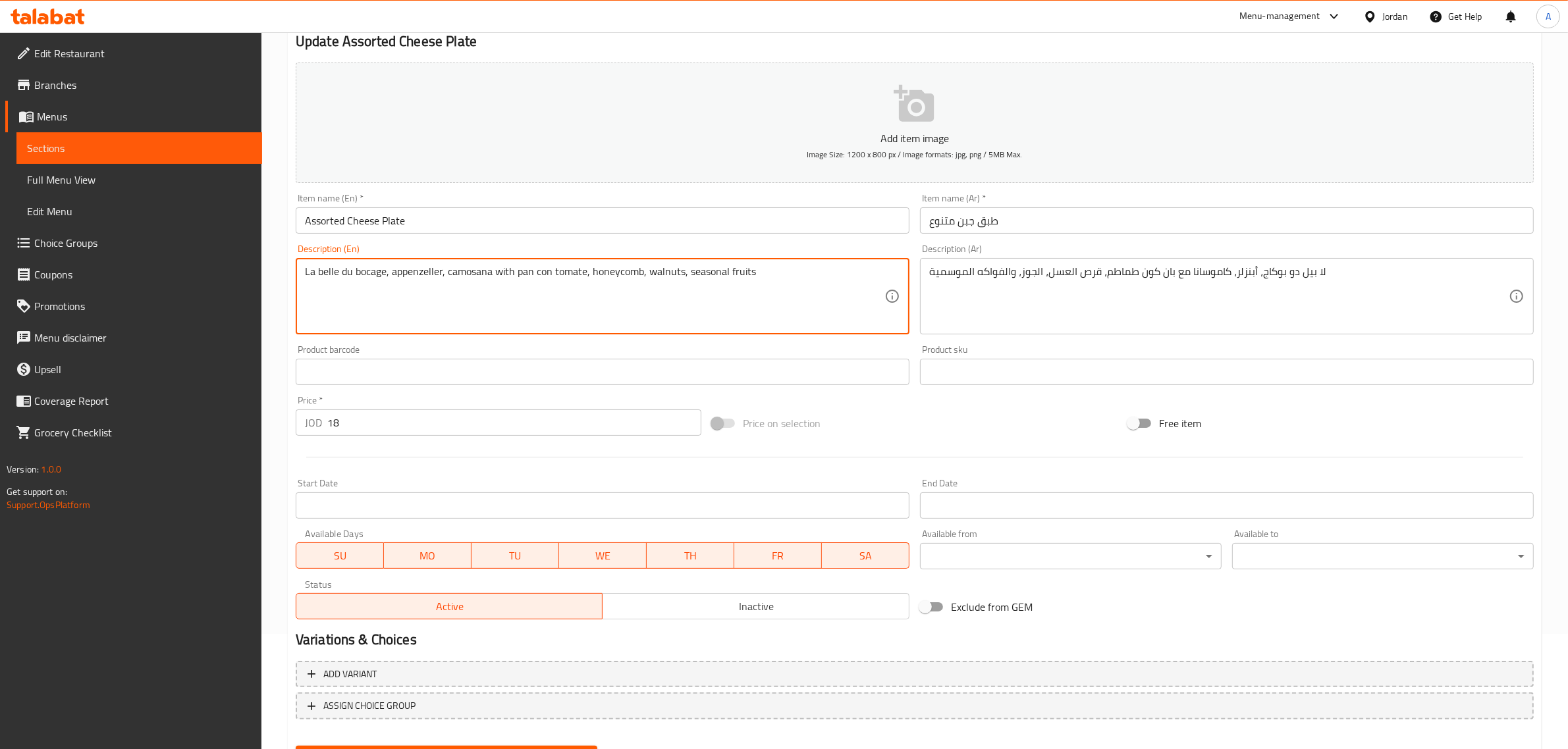
scroll to position [137, 0]
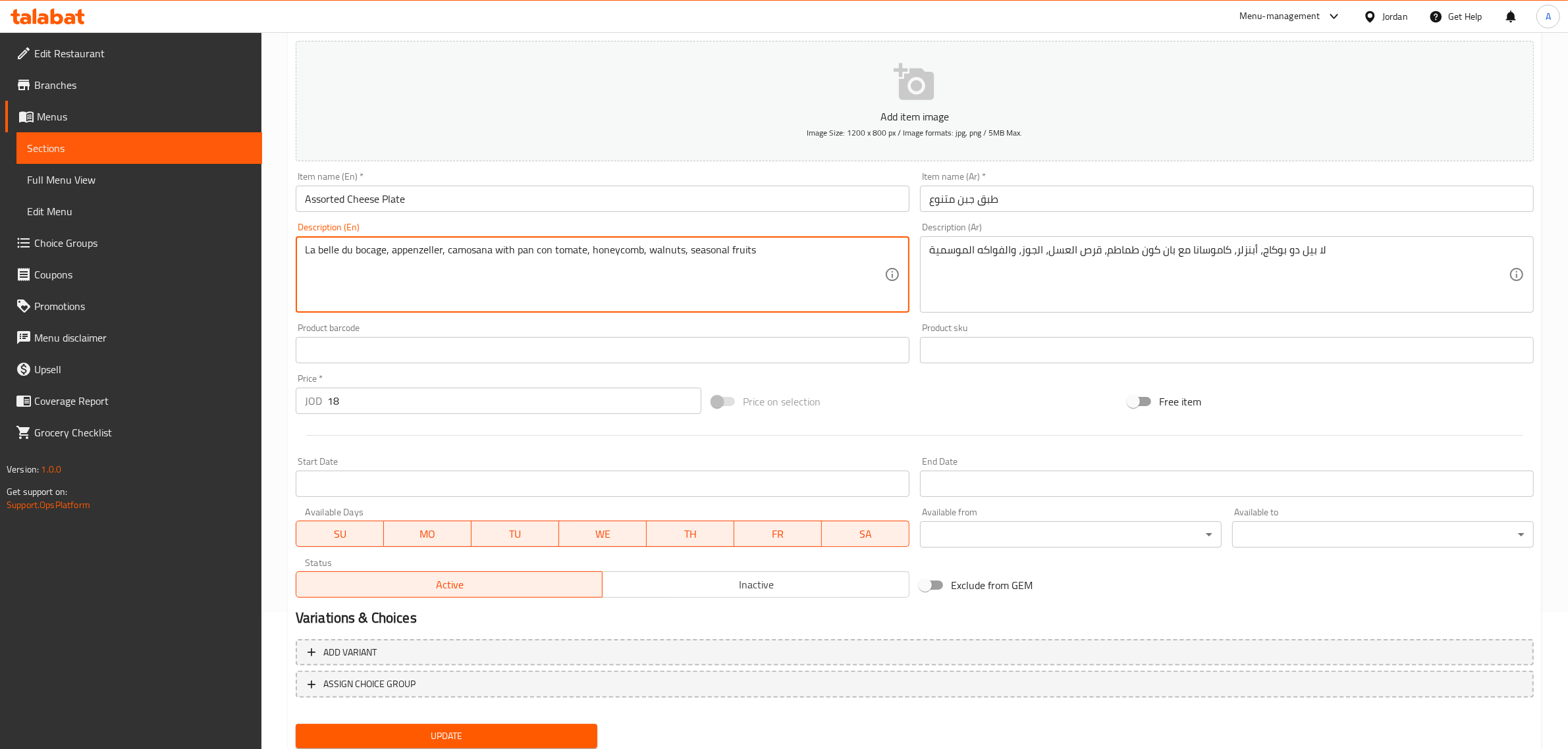
click at [457, 734] on span "Update" at bounding box center [446, 736] width 280 height 16
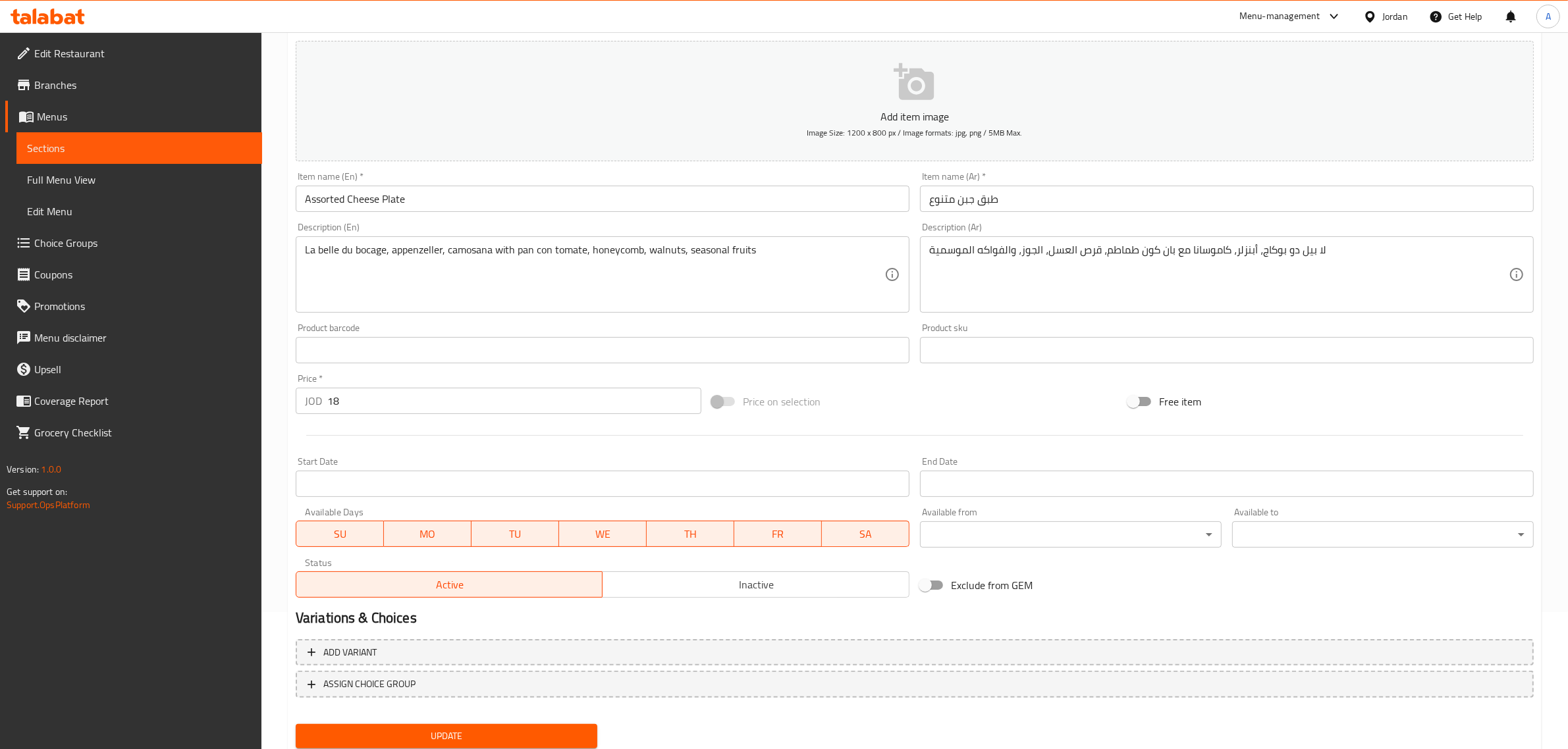
scroll to position [178, 0]
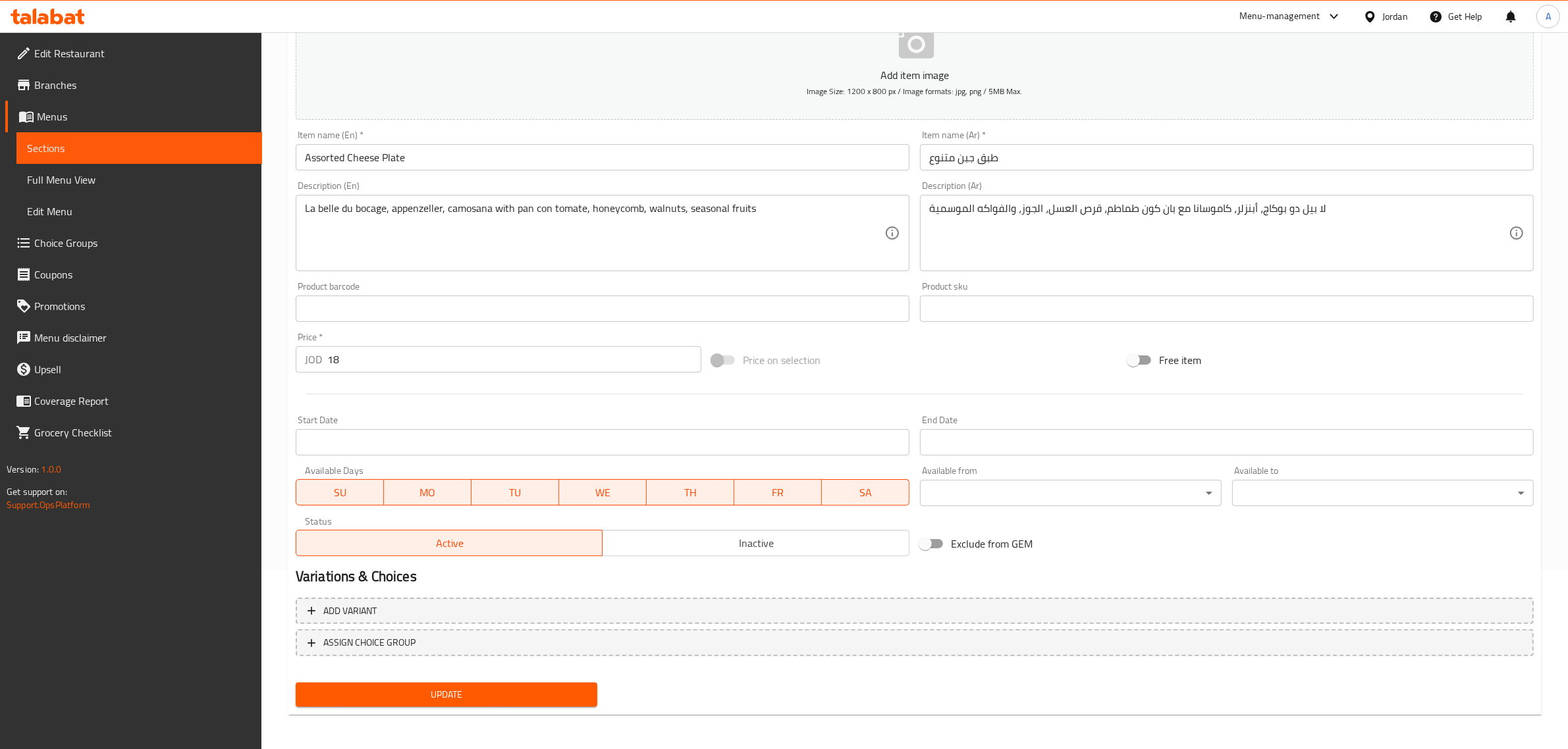
click at [485, 692] on span "Update" at bounding box center [446, 694] width 280 height 16
